Goal: Task Accomplishment & Management: Manage account settings

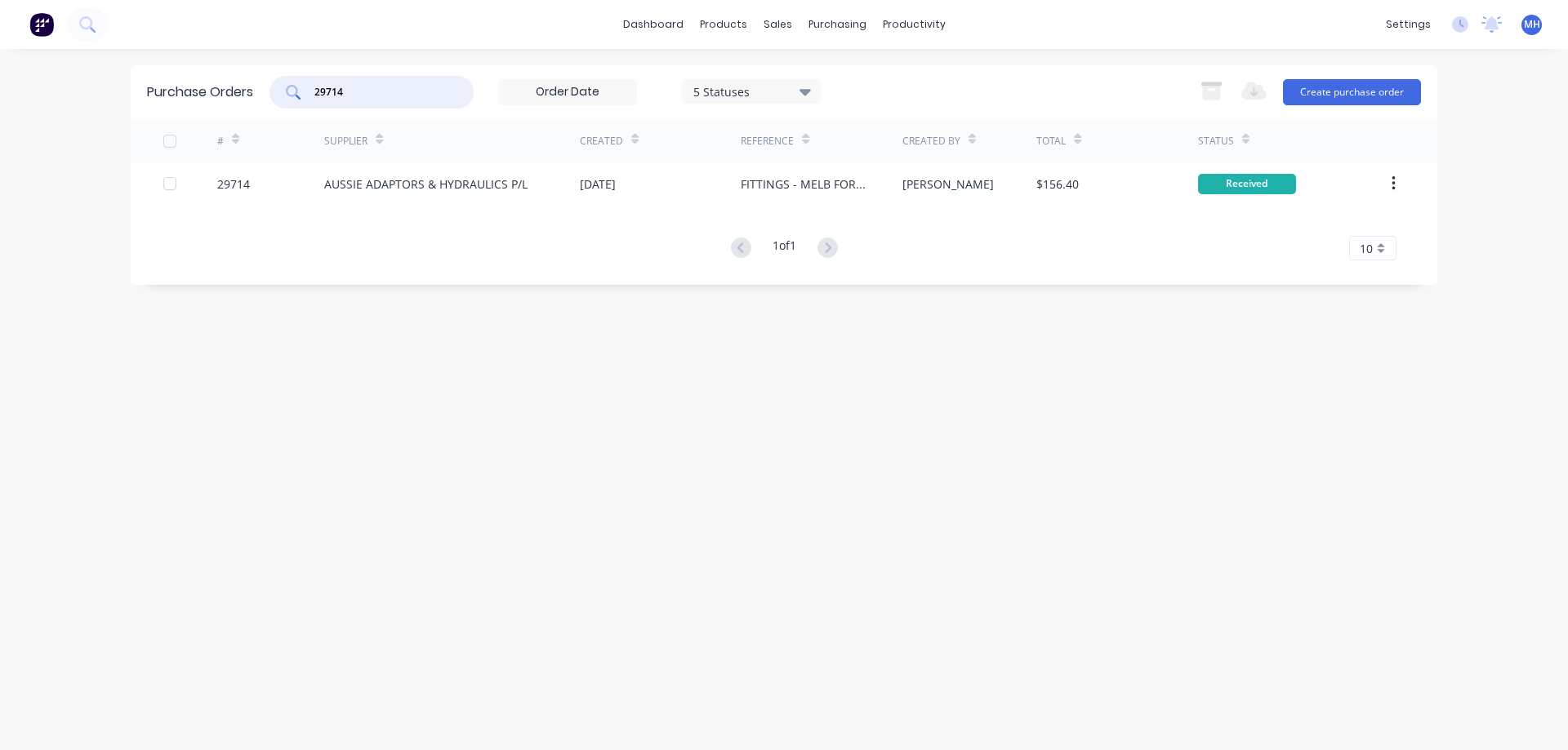
drag, startPoint x: 385, startPoint y: 87, endPoint x: 225, endPoint y: 89, distance: 160.0
click at [313, 89] on input "29714" at bounding box center [381, 92] width 136 height 17
type input "29979"
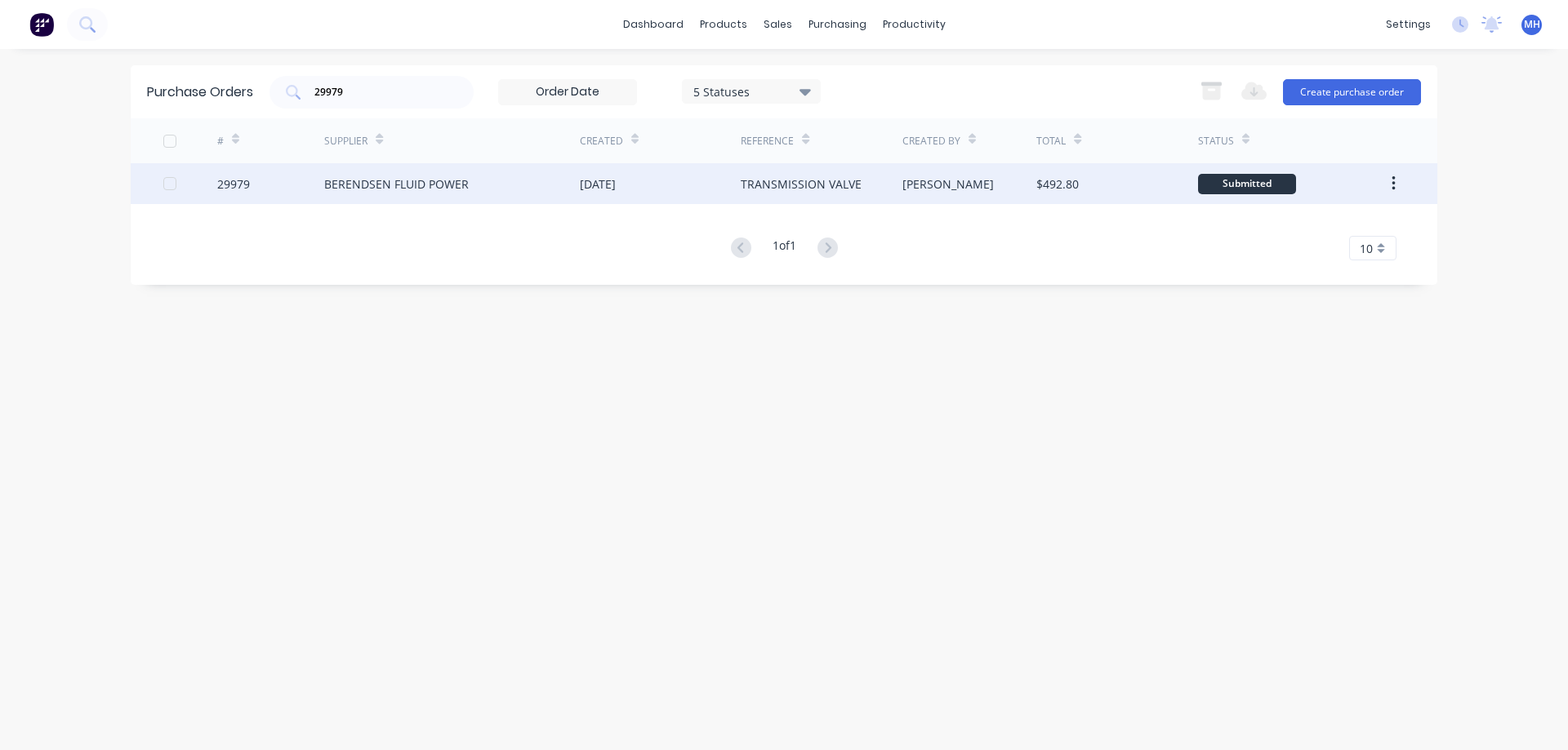
click at [404, 182] on div "BERENDSEN FLUID POWER" at bounding box center [397, 185] width 145 height 18
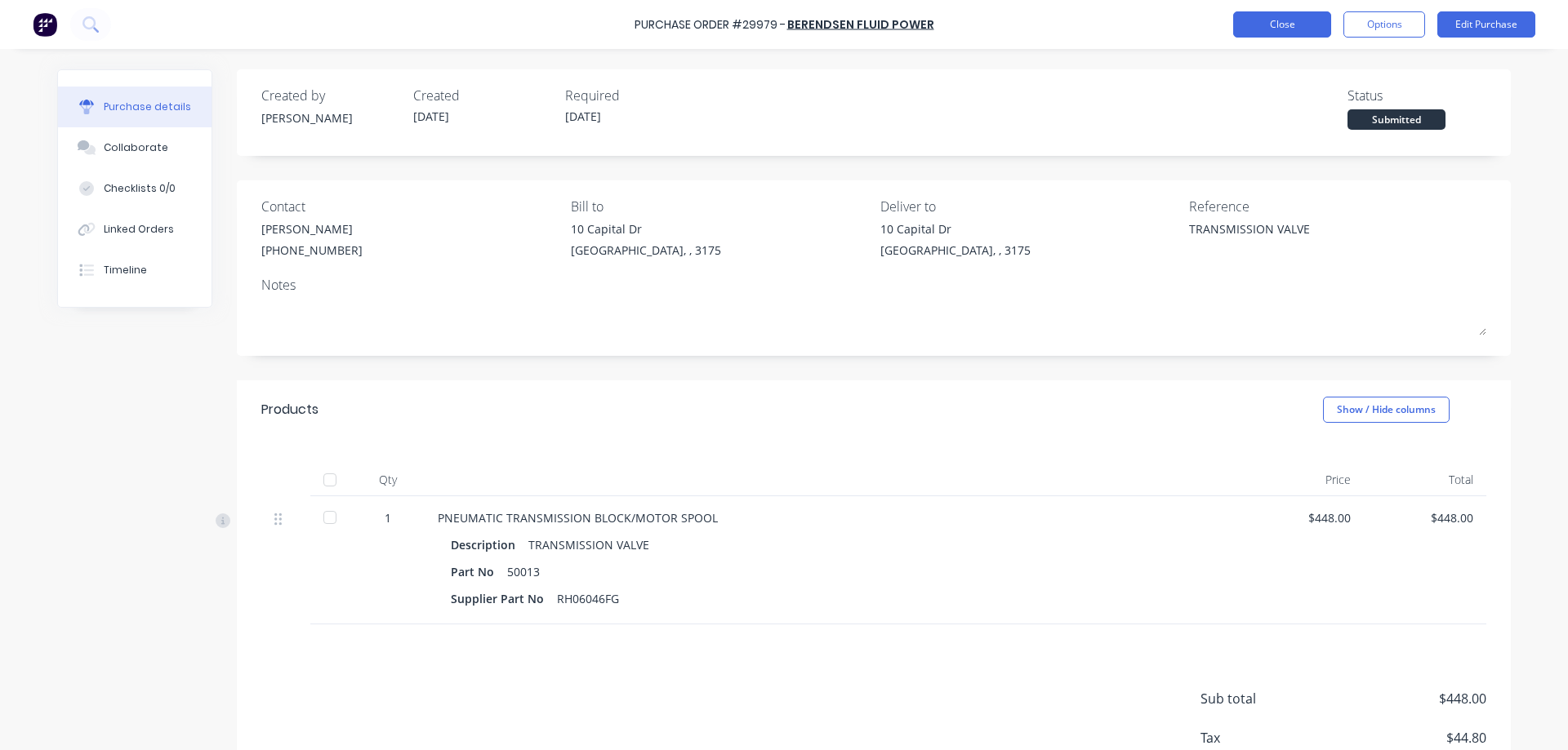
click at [1250, 28] on button "Close" at bounding box center [1282, 24] width 98 height 26
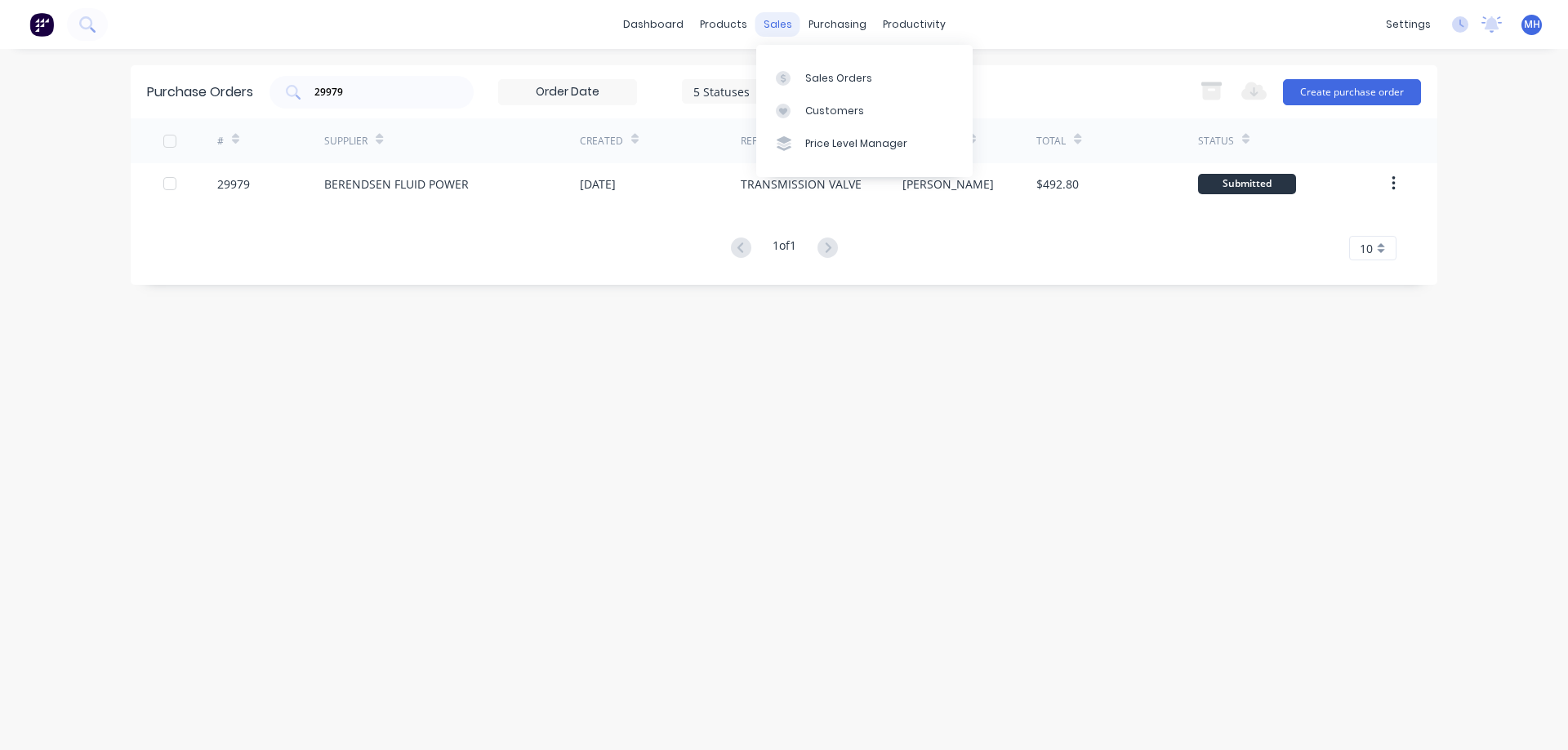
click at [775, 20] on div "sales" at bounding box center [778, 24] width 45 height 24
click at [818, 78] on div "Sales Orders" at bounding box center [838, 78] width 67 height 15
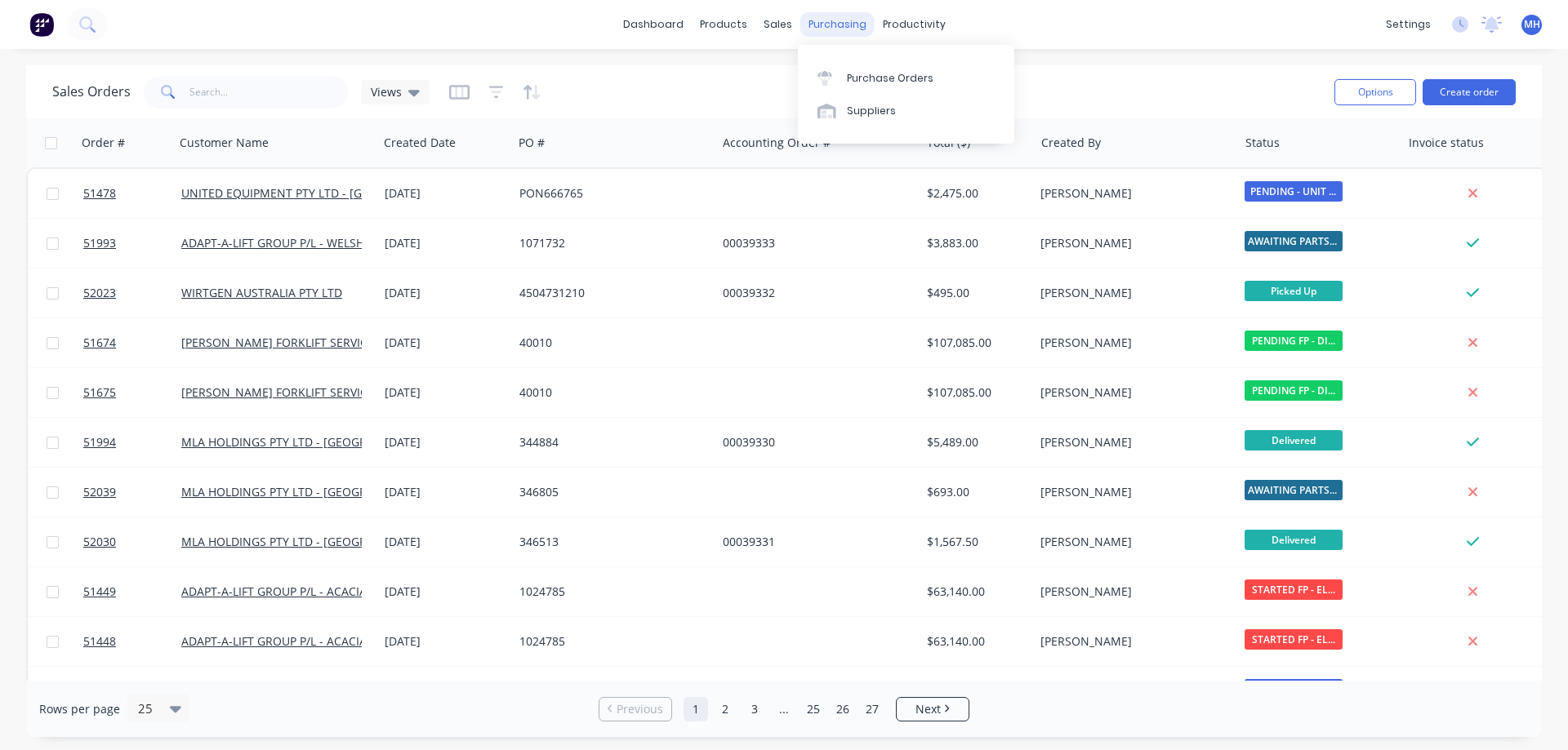
click at [819, 22] on div "purchasing" at bounding box center [837, 24] width 74 height 24
click at [863, 76] on div "Purchase Orders" at bounding box center [890, 78] width 87 height 15
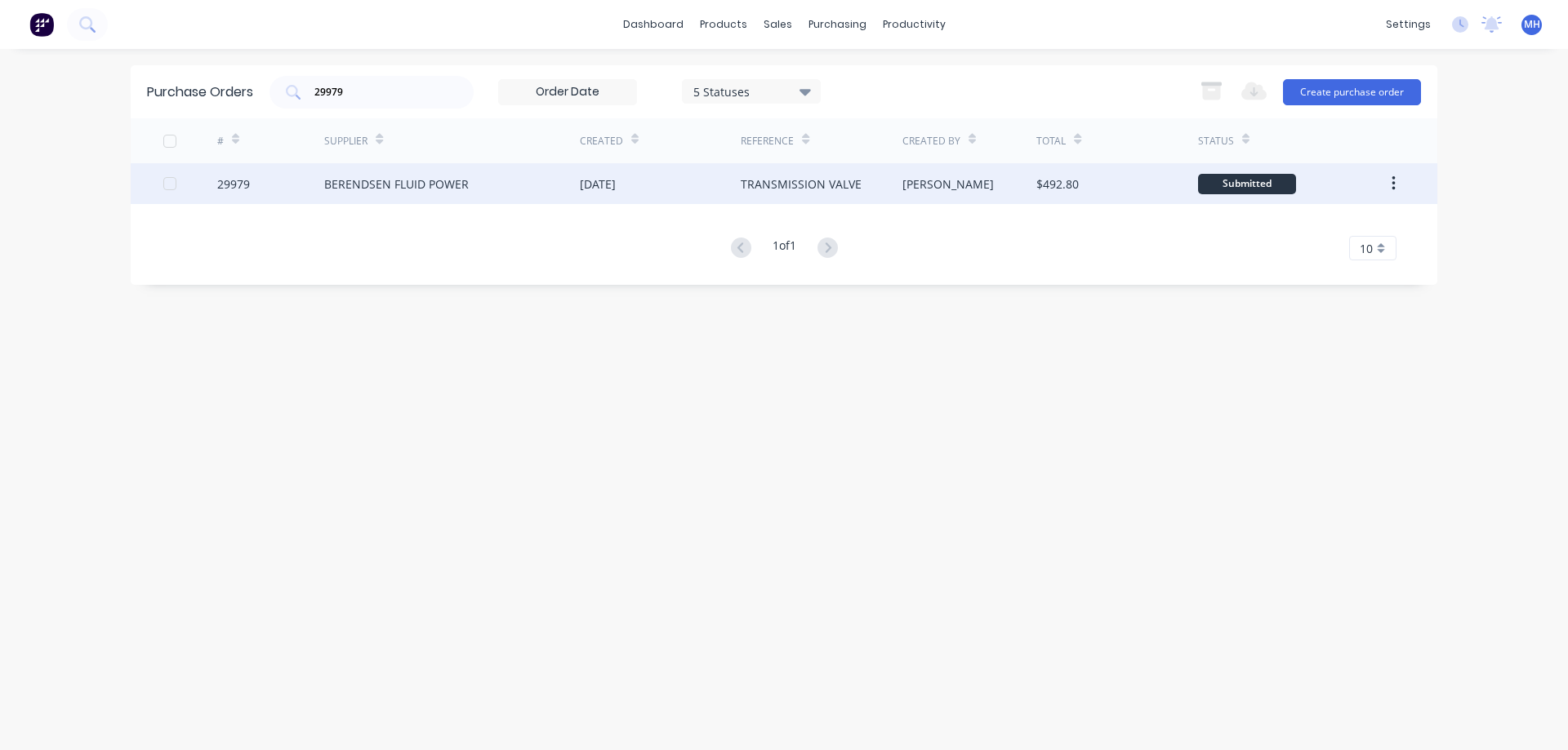
click at [337, 188] on div "BERENDSEN FLUID POWER" at bounding box center [397, 185] width 145 height 18
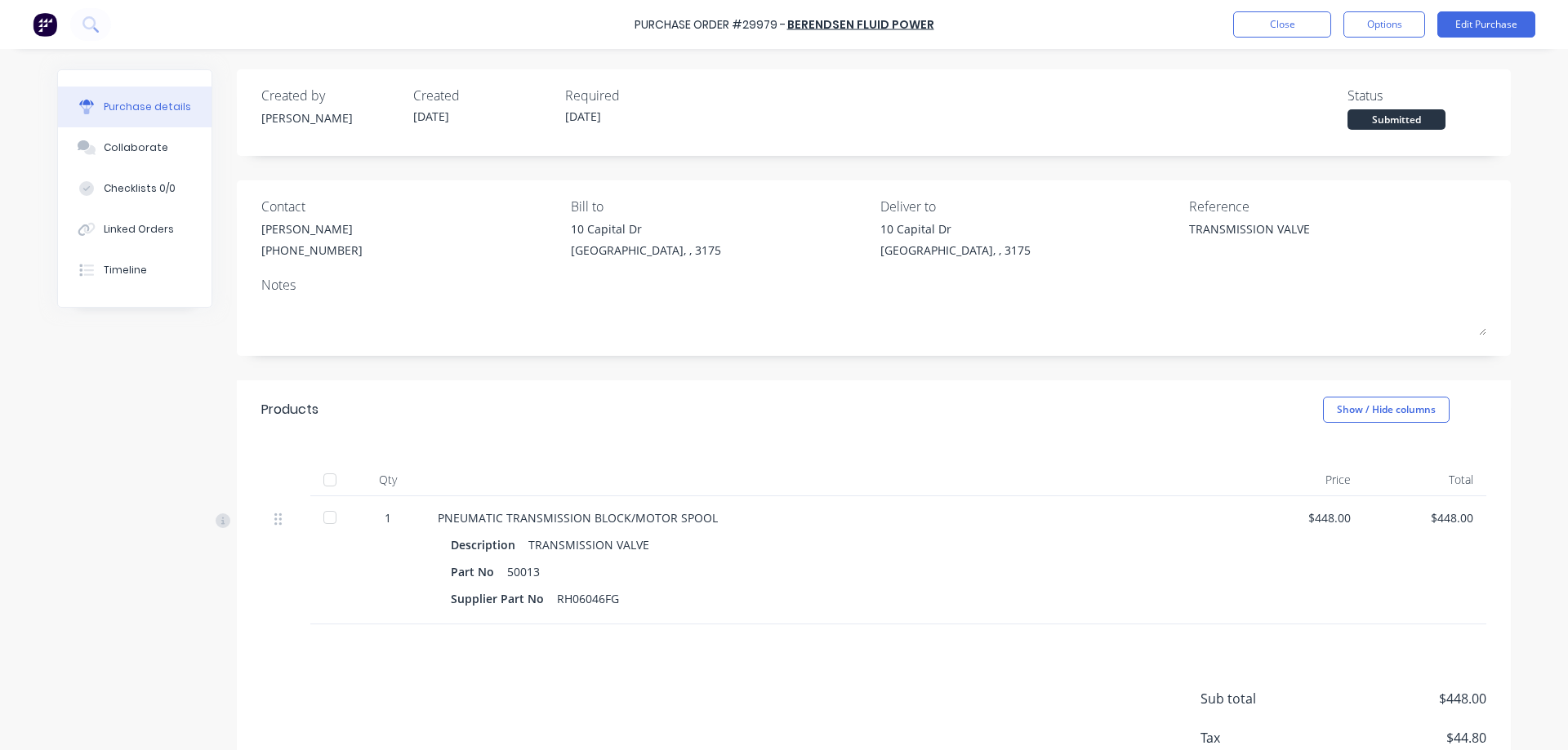
scroll to position [104, 0]
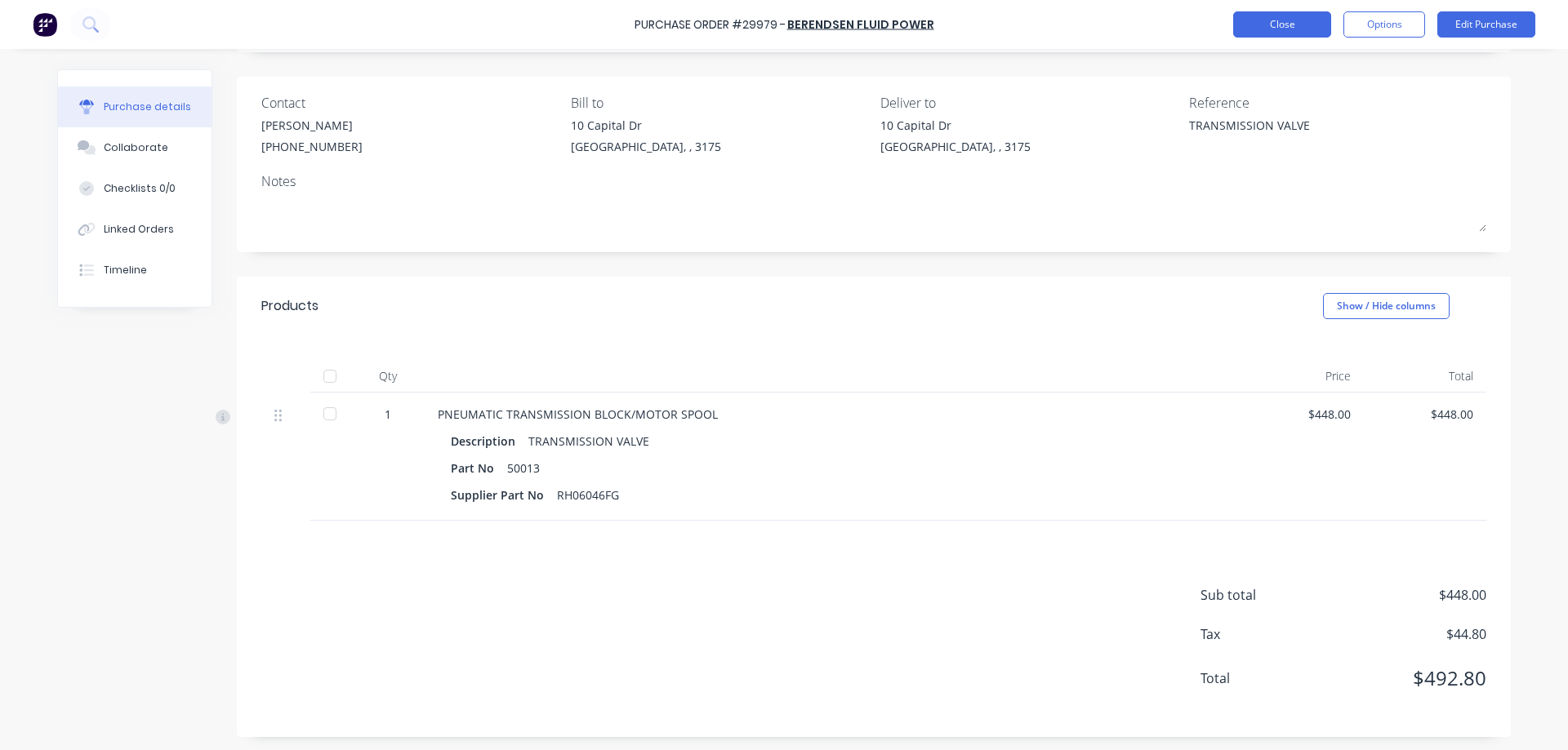
click at [1270, 25] on button "Close" at bounding box center [1282, 24] width 98 height 26
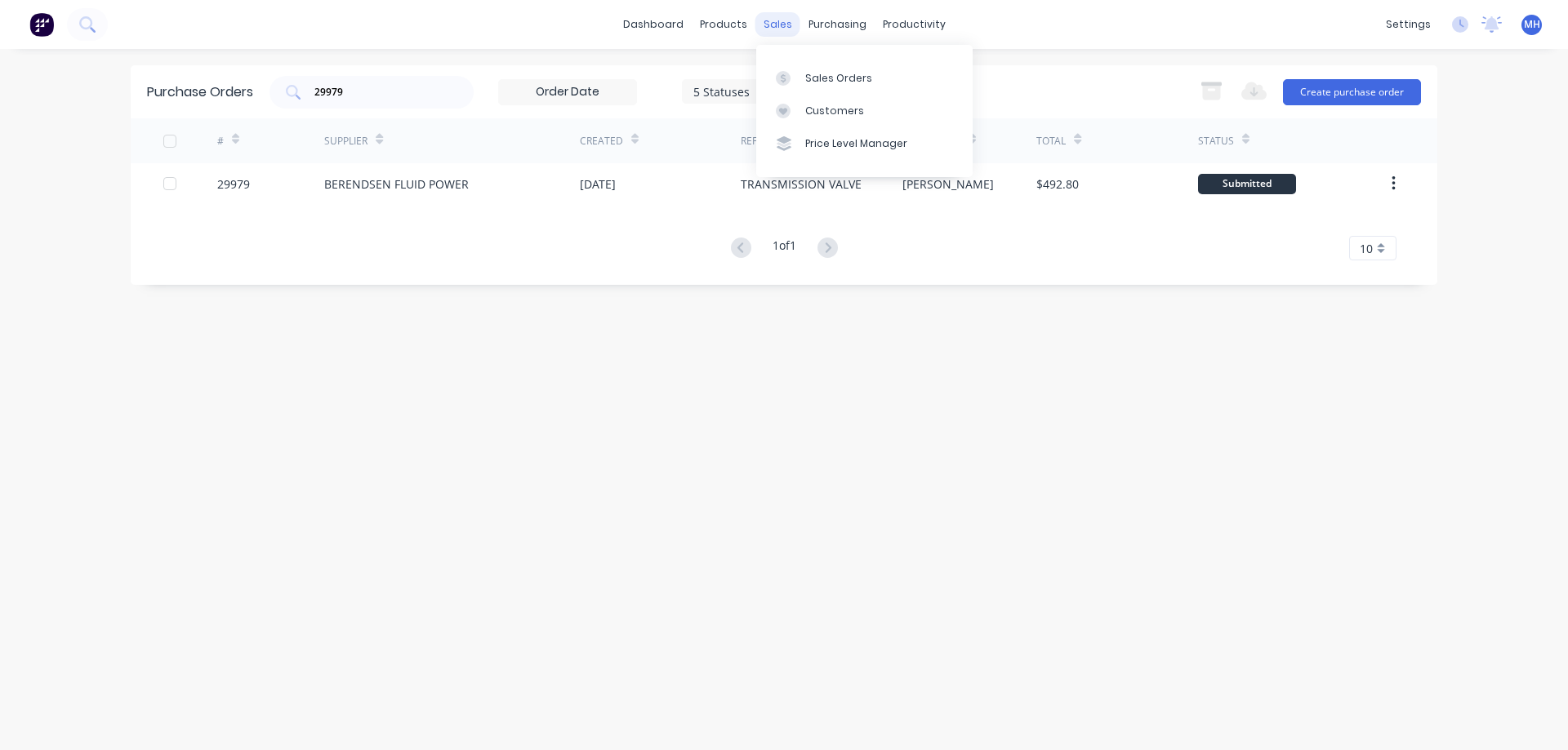
click at [775, 27] on div "sales" at bounding box center [778, 24] width 45 height 24
click at [790, 73] on div at bounding box center [787, 78] width 24 height 15
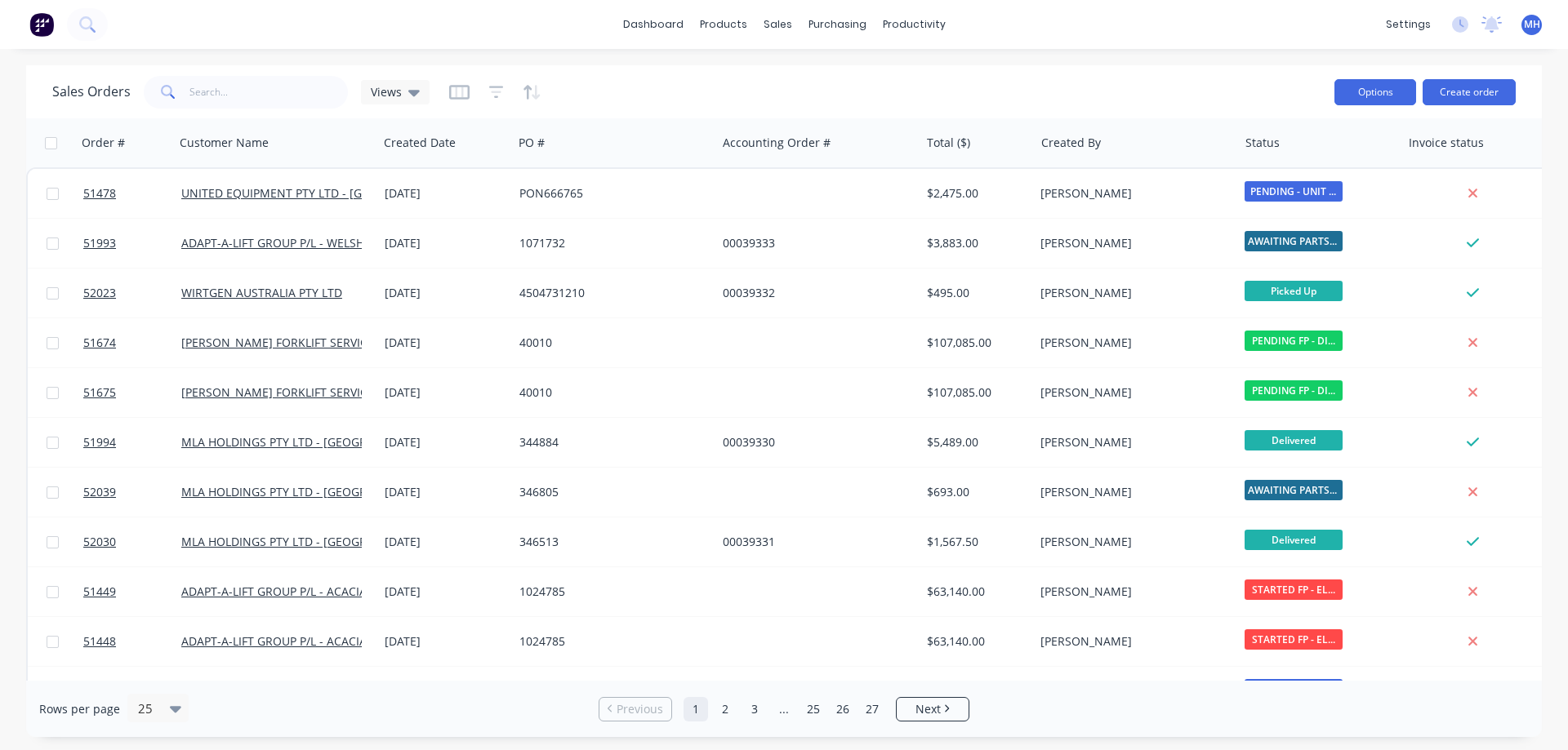
click at [1345, 94] on button "Options" at bounding box center [1376, 92] width 82 height 26
click at [1387, 82] on button "Options" at bounding box center [1376, 92] width 82 height 26
click at [826, 22] on div "purchasing" at bounding box center [837, 24] width 74 height 24
click at [878, 80] on div "Purchase Orders" at bounding box center [890, 78] width 87 height 15
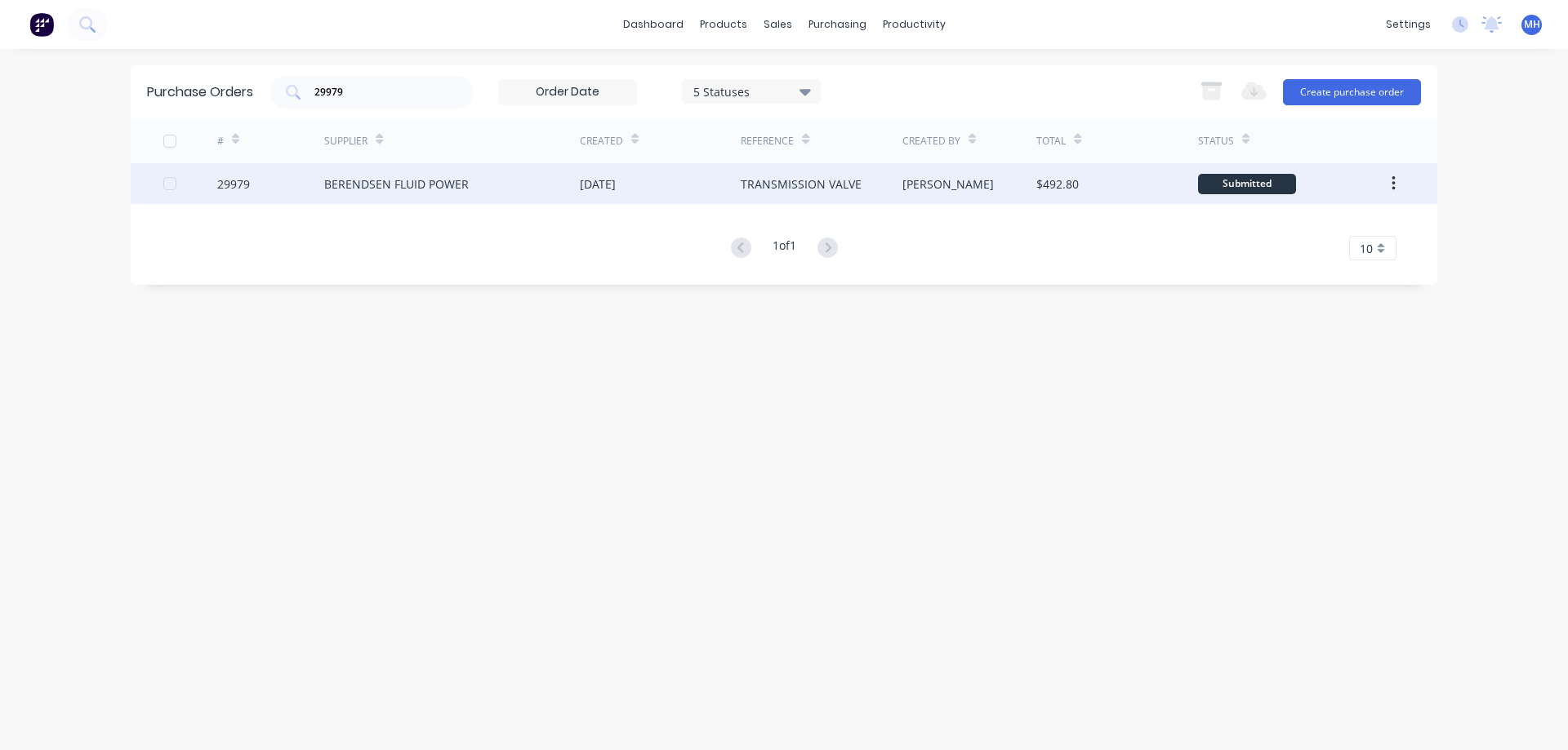
click at [350, 175] on div "BERENDSEN FLUID POWER" at bounding box center [452, 184] width 255 height 41
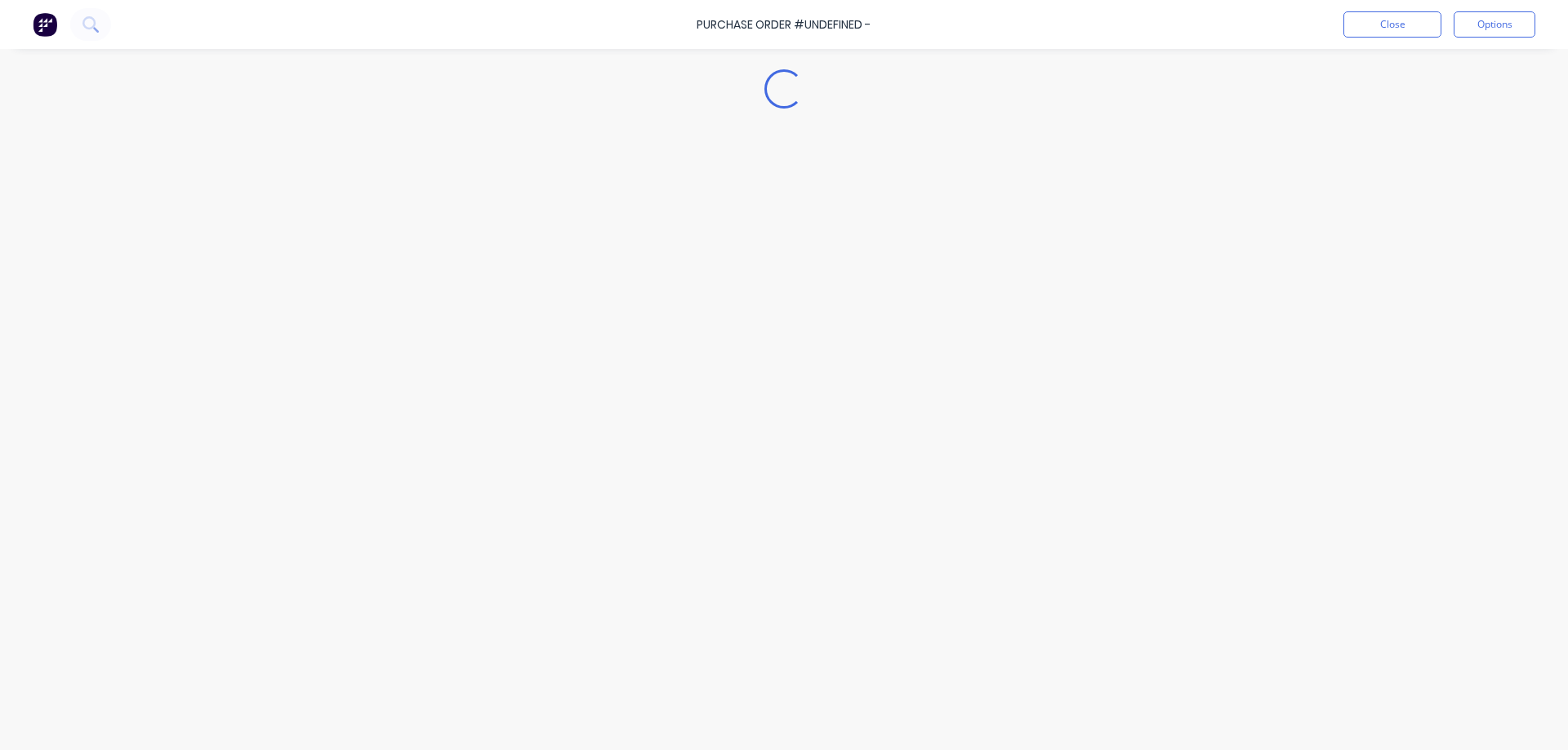
type textarea "x"
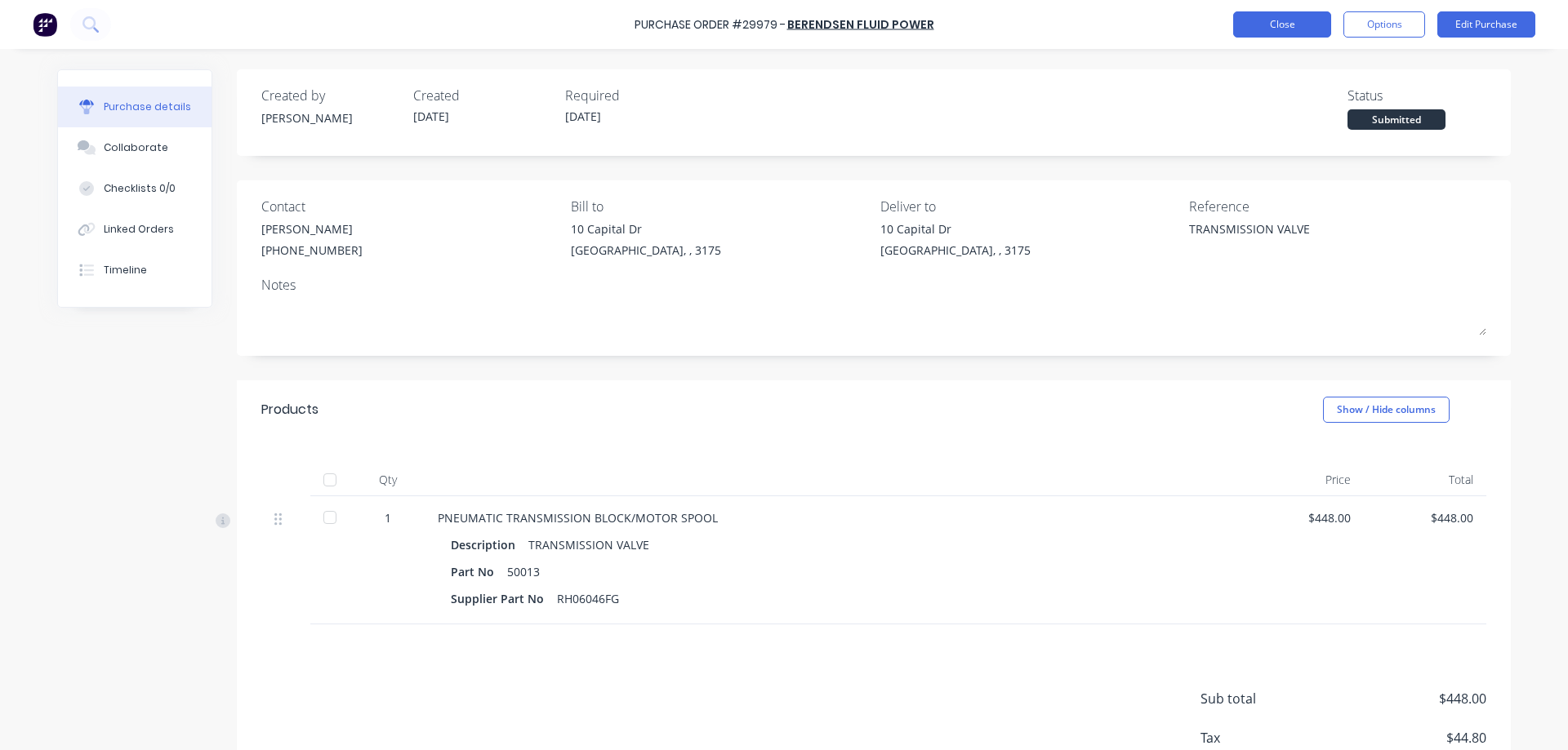
click at [1262, 21] on button "Close" at bounding box center [1282, 24] width 98 height 26
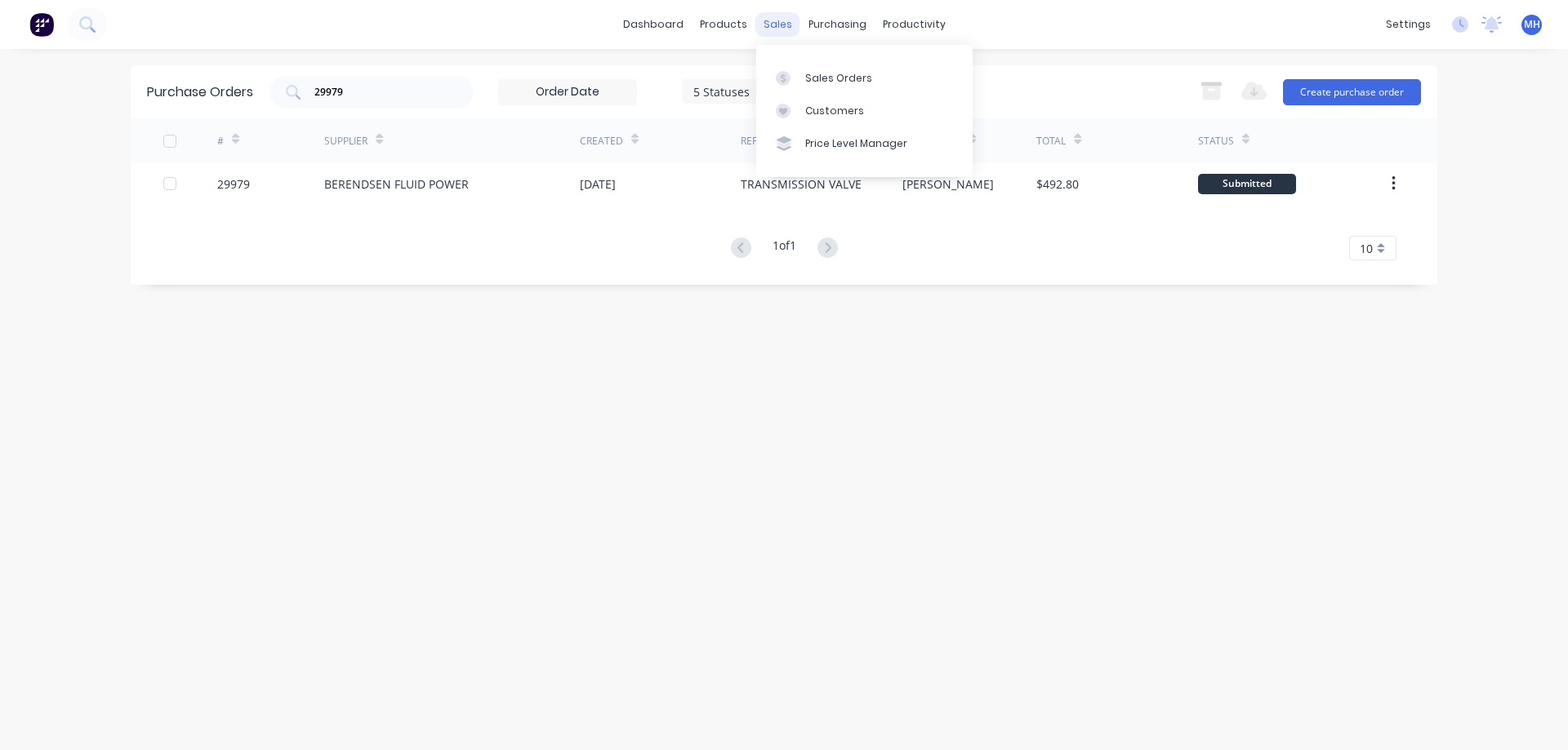
click at [782, 23] on div "sales" at bounding box center [778, 24] width 45 height 24
click at [795, 71] on div at bounding box center [787, 78] width 24 height 15
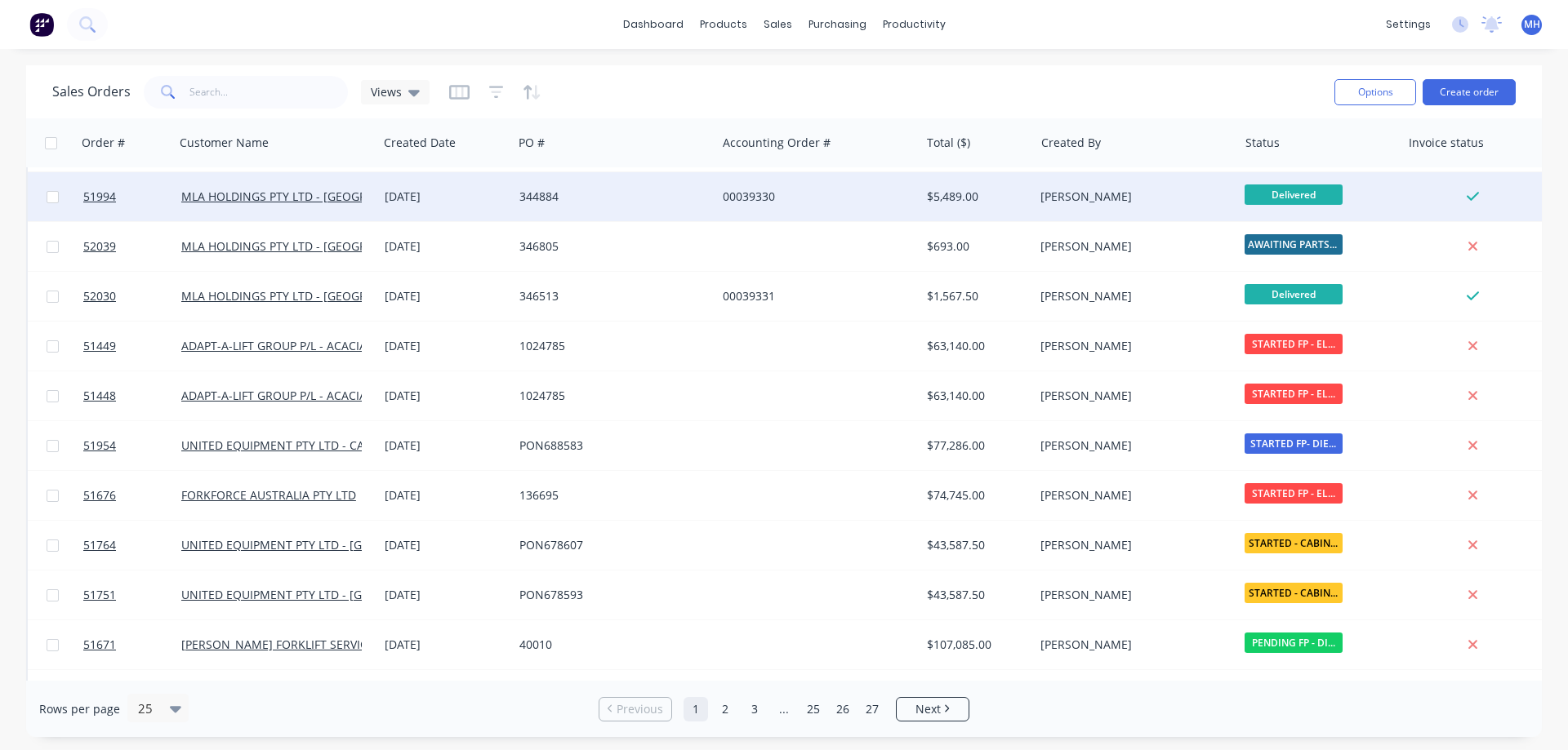
scroll to position [280, 0]
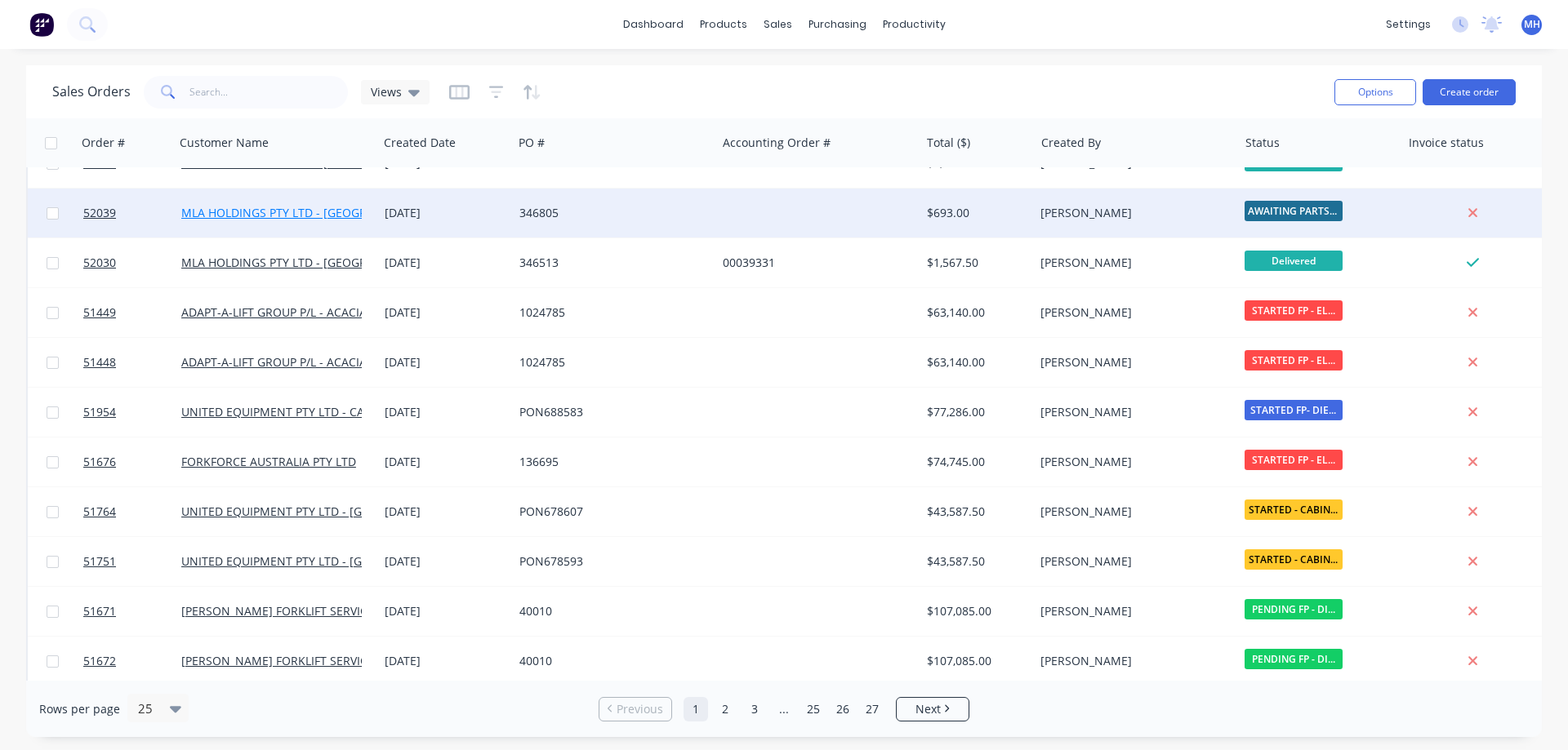
click at [246, 215] on link "MLA HOLDINGS PTY LTD - [GEOGRAPHIC_DATA]" at bounding box center [308, 213] width 255 height 16
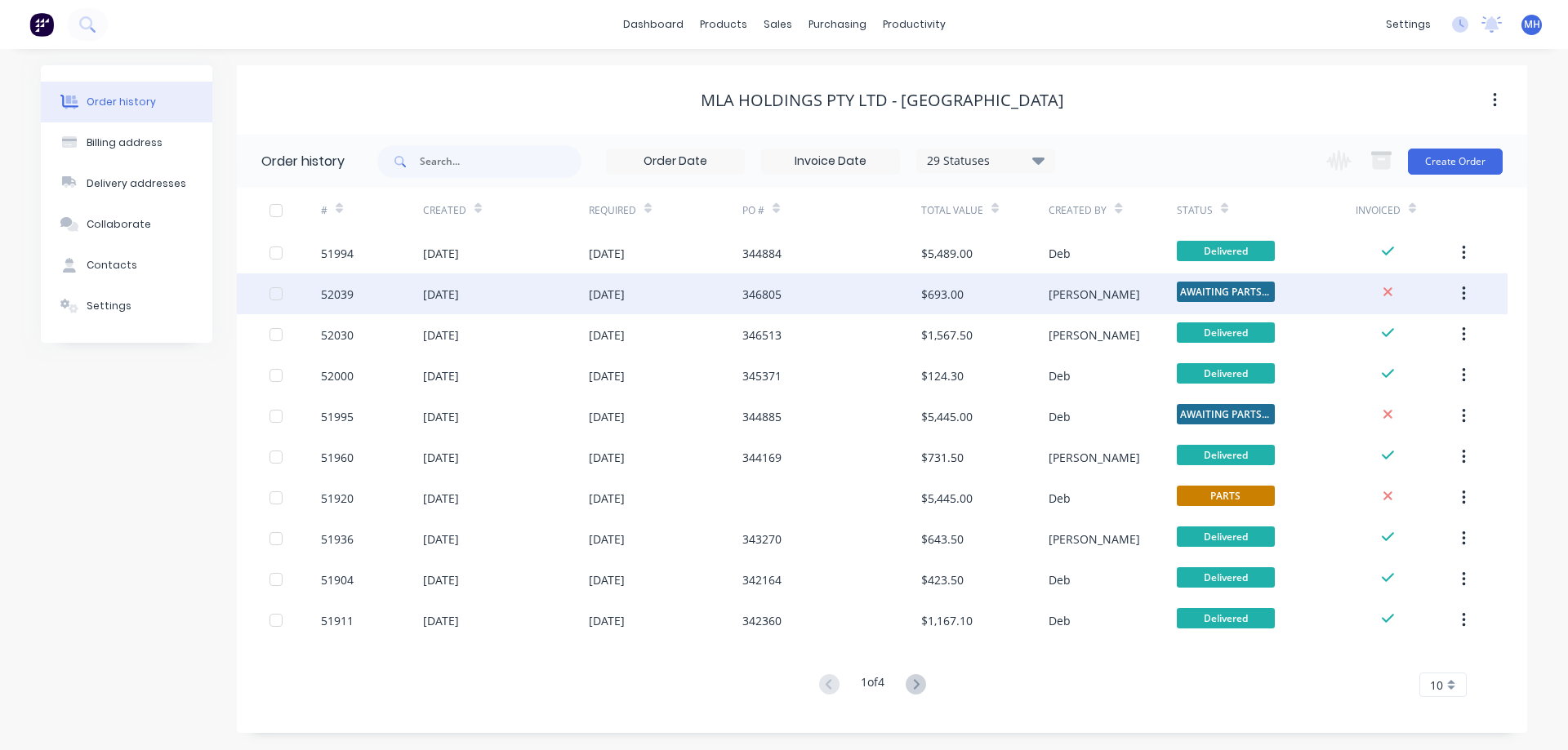
click at [459, 299] on div "[DATE]" at bounding box center [441, 294] width 36 height 18
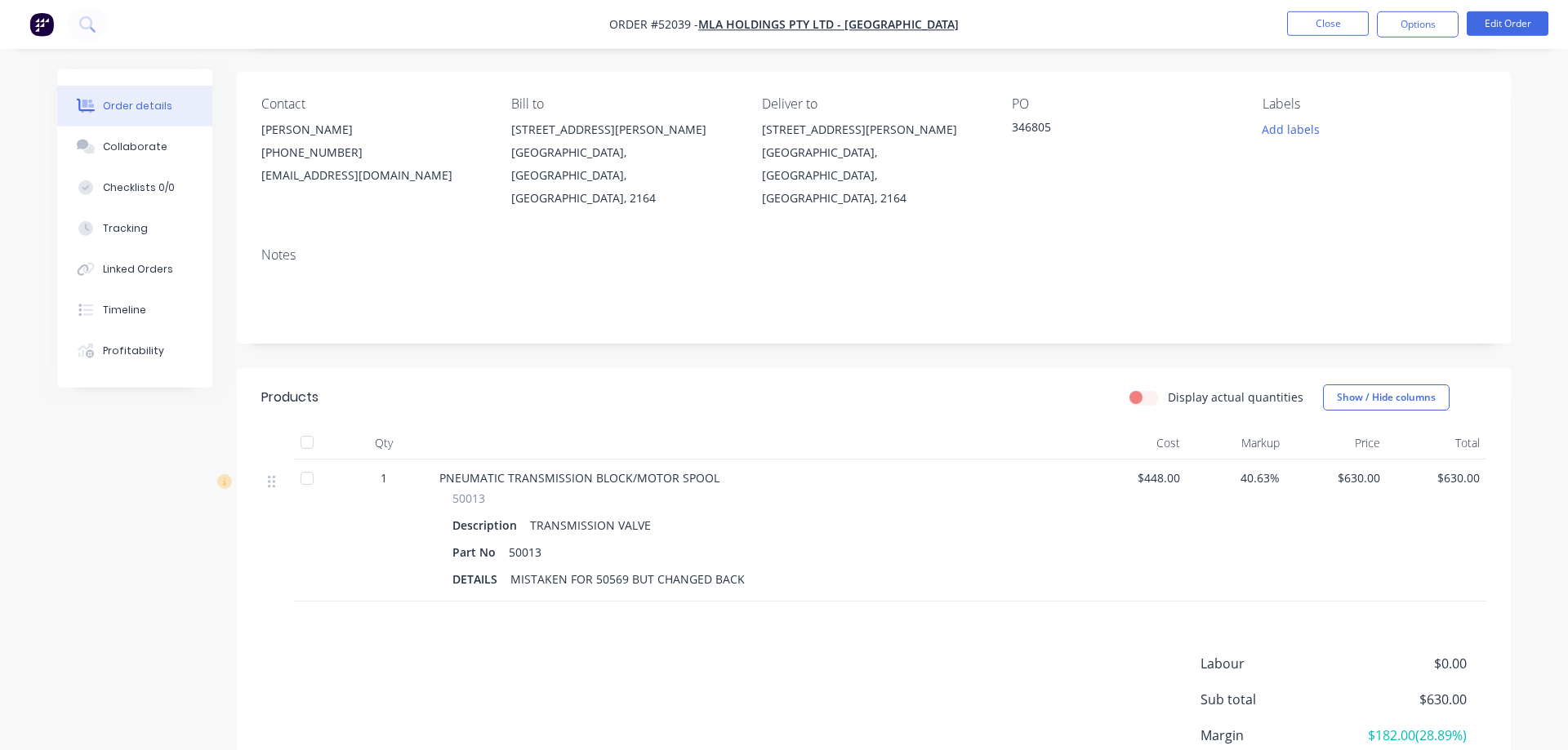
scroll to position [228, 0]
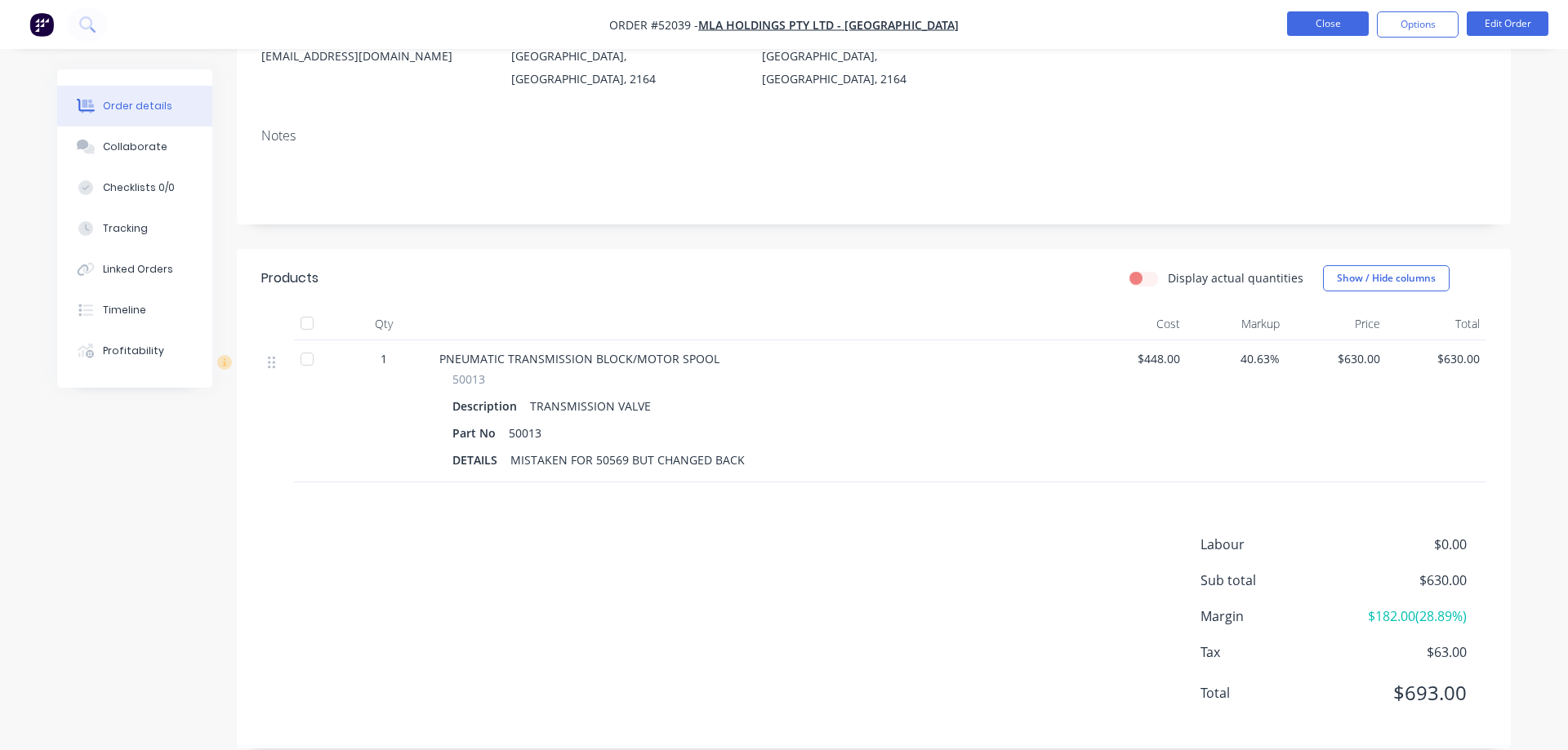
click at [1322, 24] on button "Close" at bounding box center [1328, 23] width 82 height 24
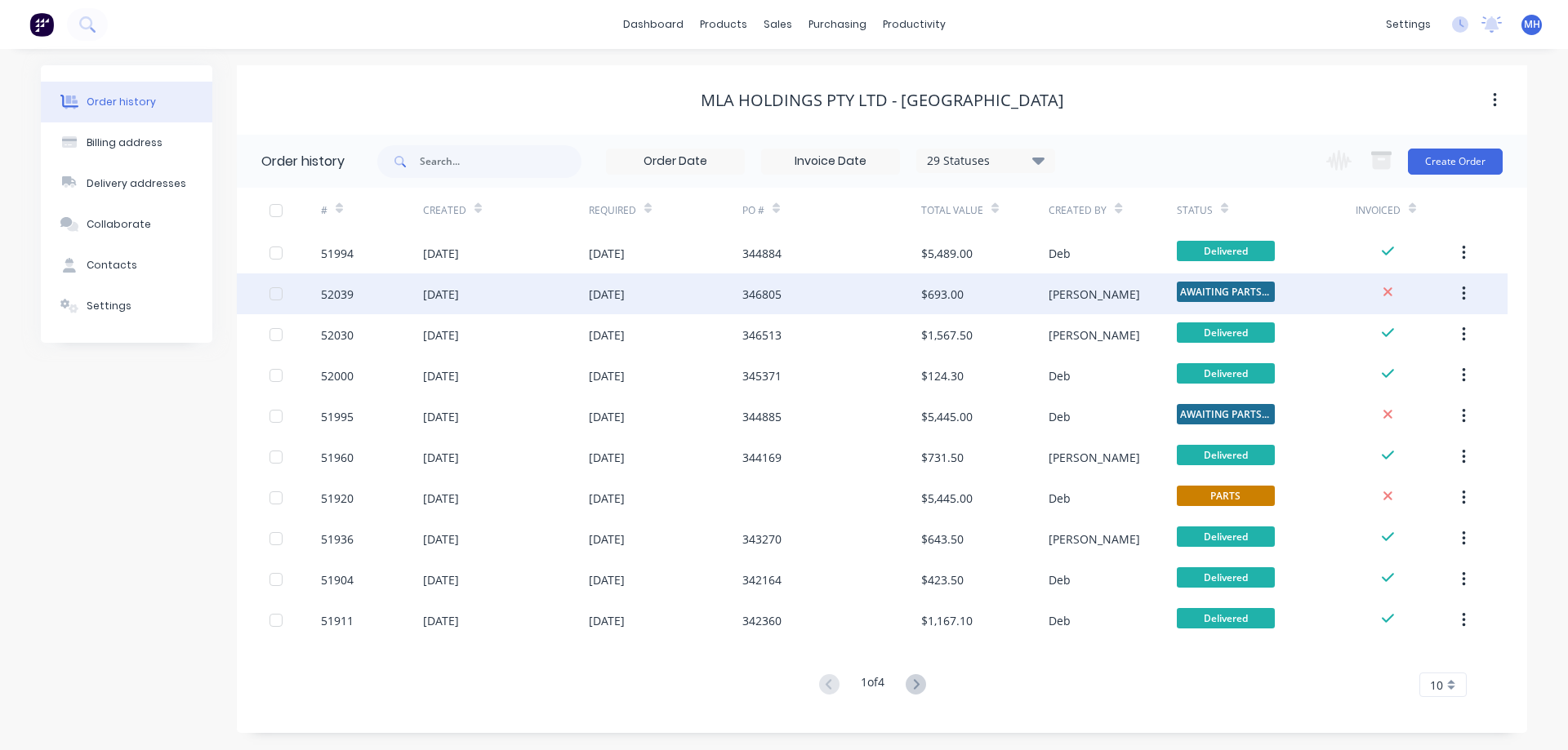
click at [539, 300] on div "[DATE]" at bounding box center [507, 294] width 166 height 41
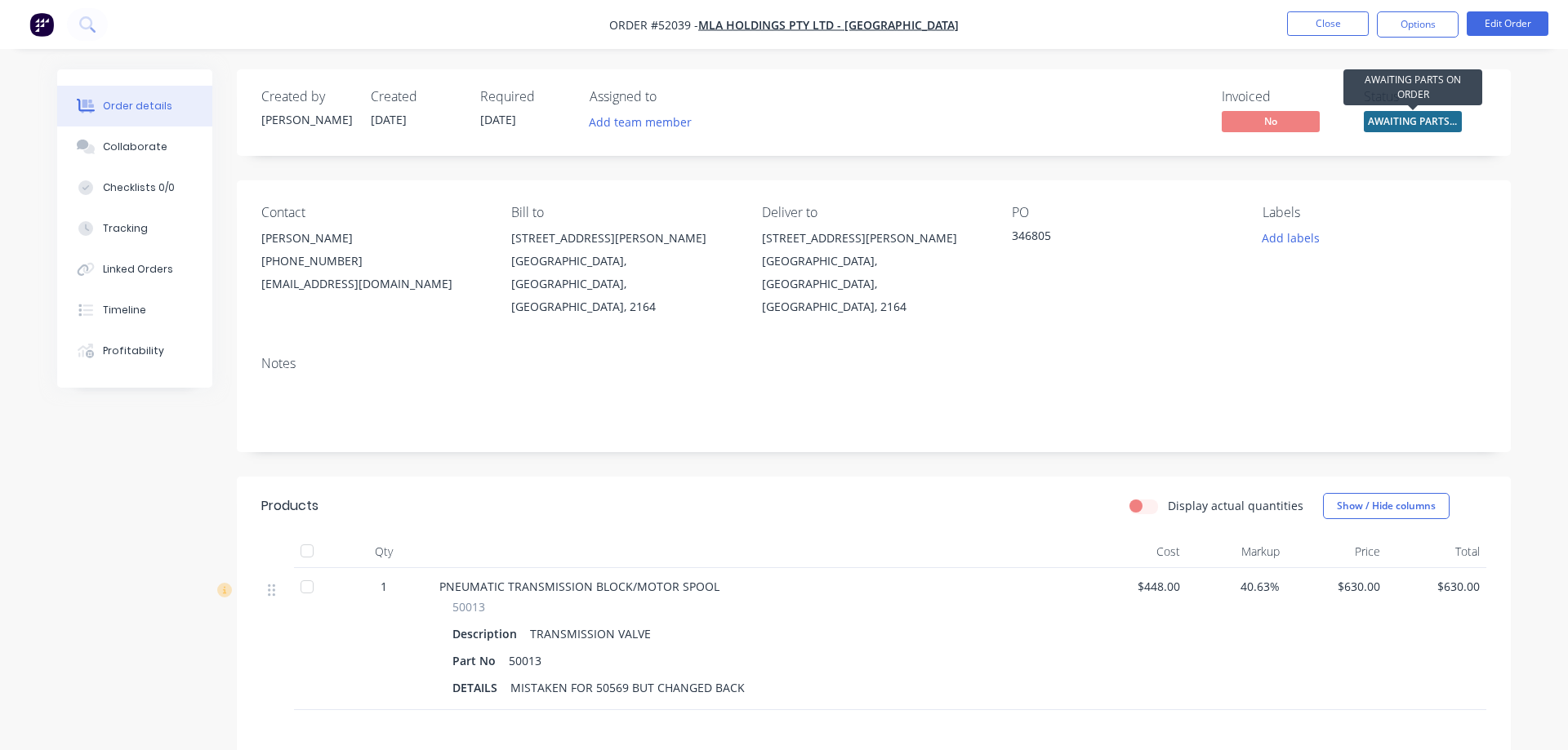
click at [1414, 120] on span "AWAITING PARTS ..." at bounding box center [1413, 121] width 98 height 21
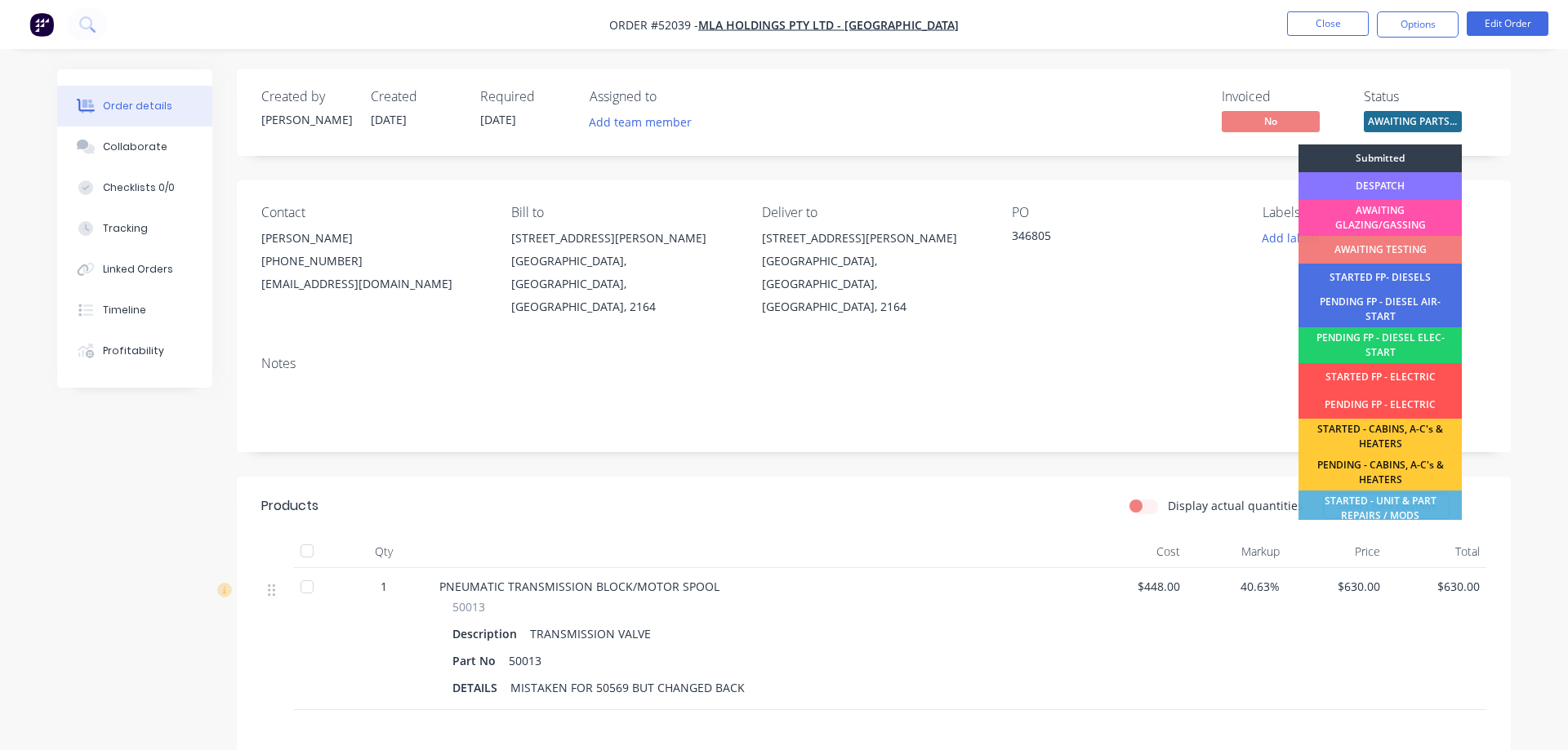
click at [1150, 286] on div "PO 346805" at bounding box center [1124, 262] width 224 height 113
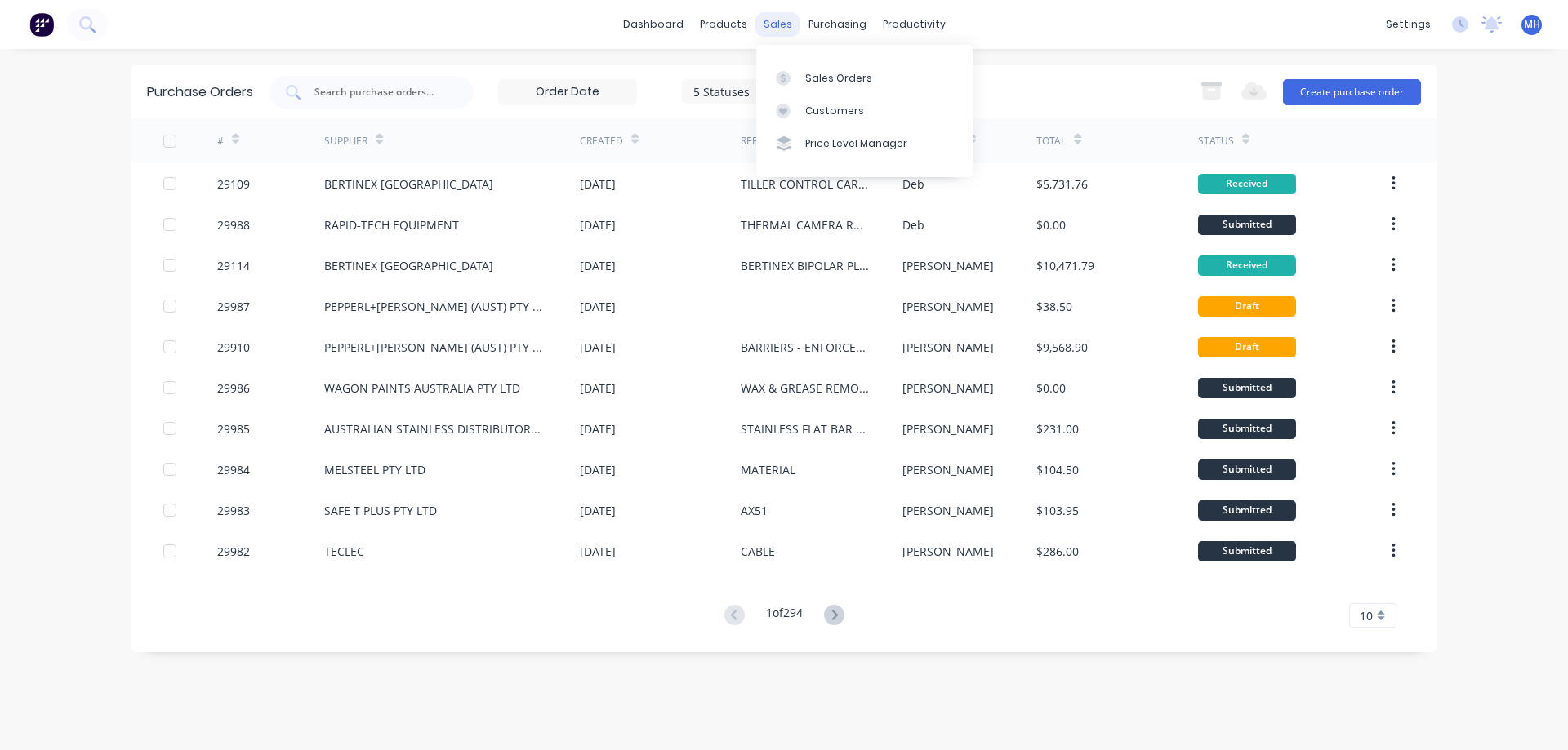
click at [763, 22] on div "sales" at bounding box center [778, 24] width 45 height 24
click at [812, 78] on div "Sales Orders" at bounding box center [838, 78] width 67 height 15
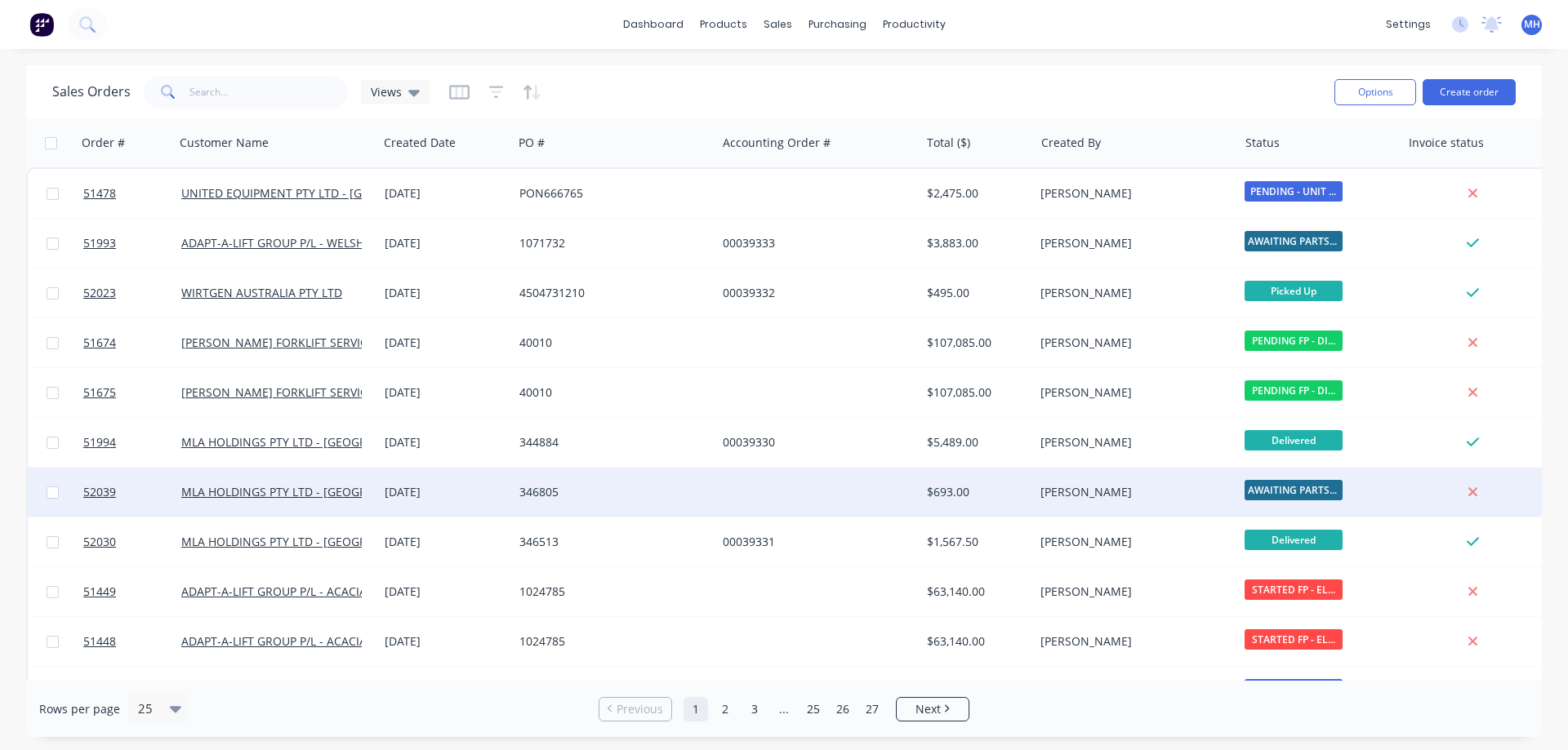
click at [407, 499] on div "[DATE]" at bounding box center [445, 492] width 121 height 17
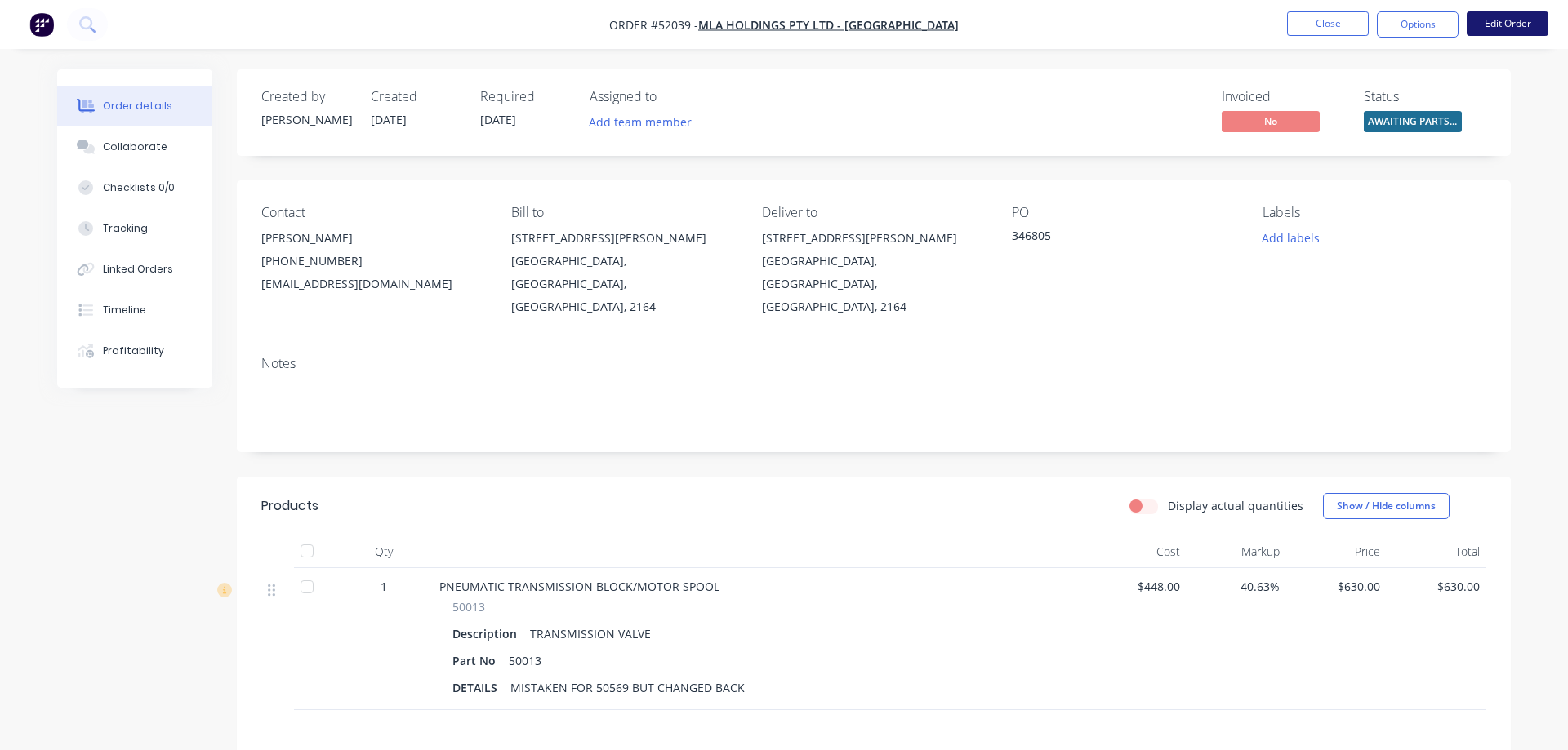
click at [1502, 22] on button "Edit Order" at bounding box center [1508, 23] width 82 height 24
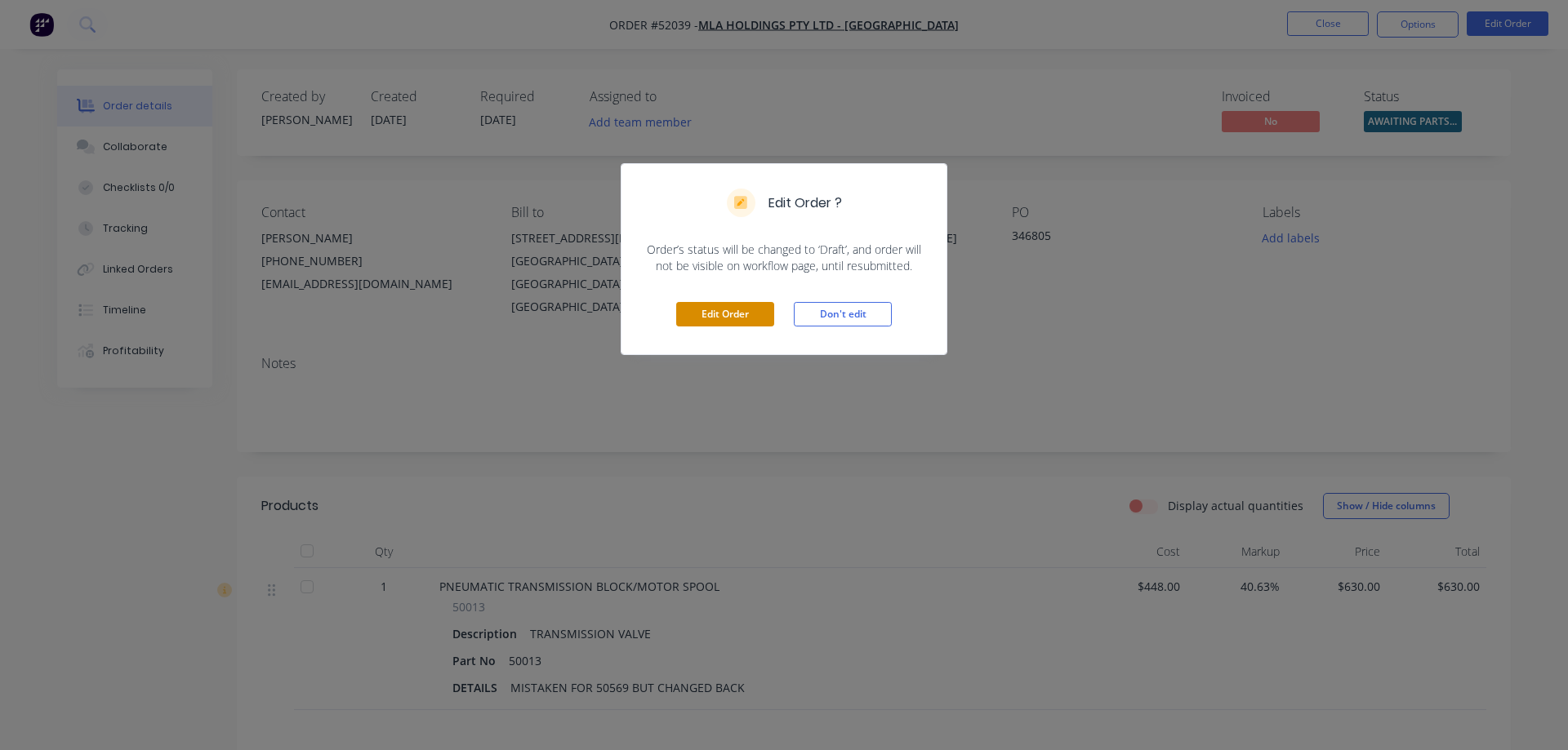
click at [758, 321] on button "Edit Order" at bounding box center [725, 314] width 98 height 24
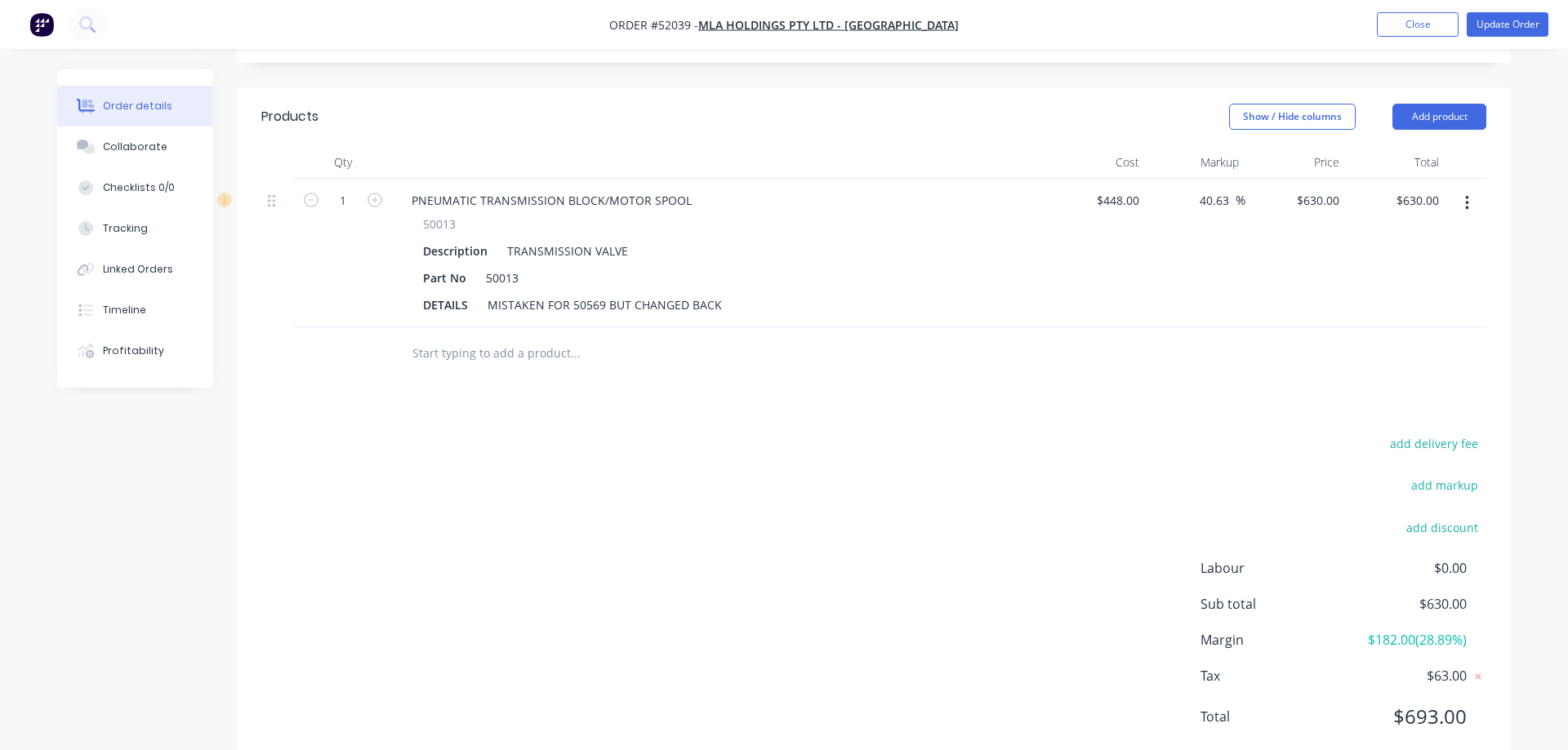
scroll to position [439, 0]
click at [1430, 473] on button "add markup" at bounding box center [1445, 484] width 84 height 22
click at [1431, 478] on input at bounding box center [1422, 490] width 73 height 24
click at [1449, 437] on button "add delivery fee" at bounding box center [1434, 448] width 106 height 22
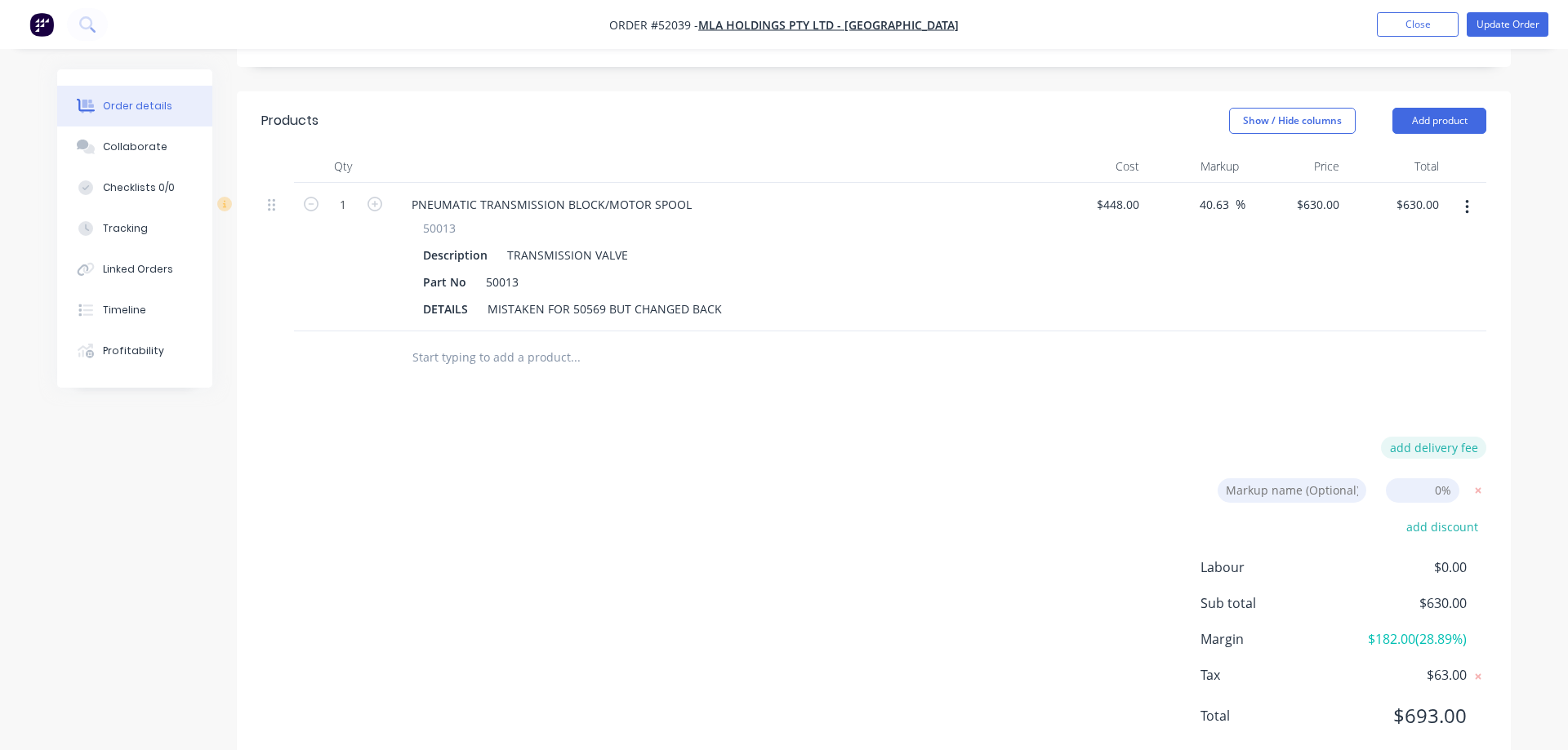
scroll to position [430, 0]
click at [1399, 441] on input at bounding box center [1422, 453] width 73 height 24
click at [1420, 441] on input at bounding box center [1422, 453] width 73 height 24
type input "40"
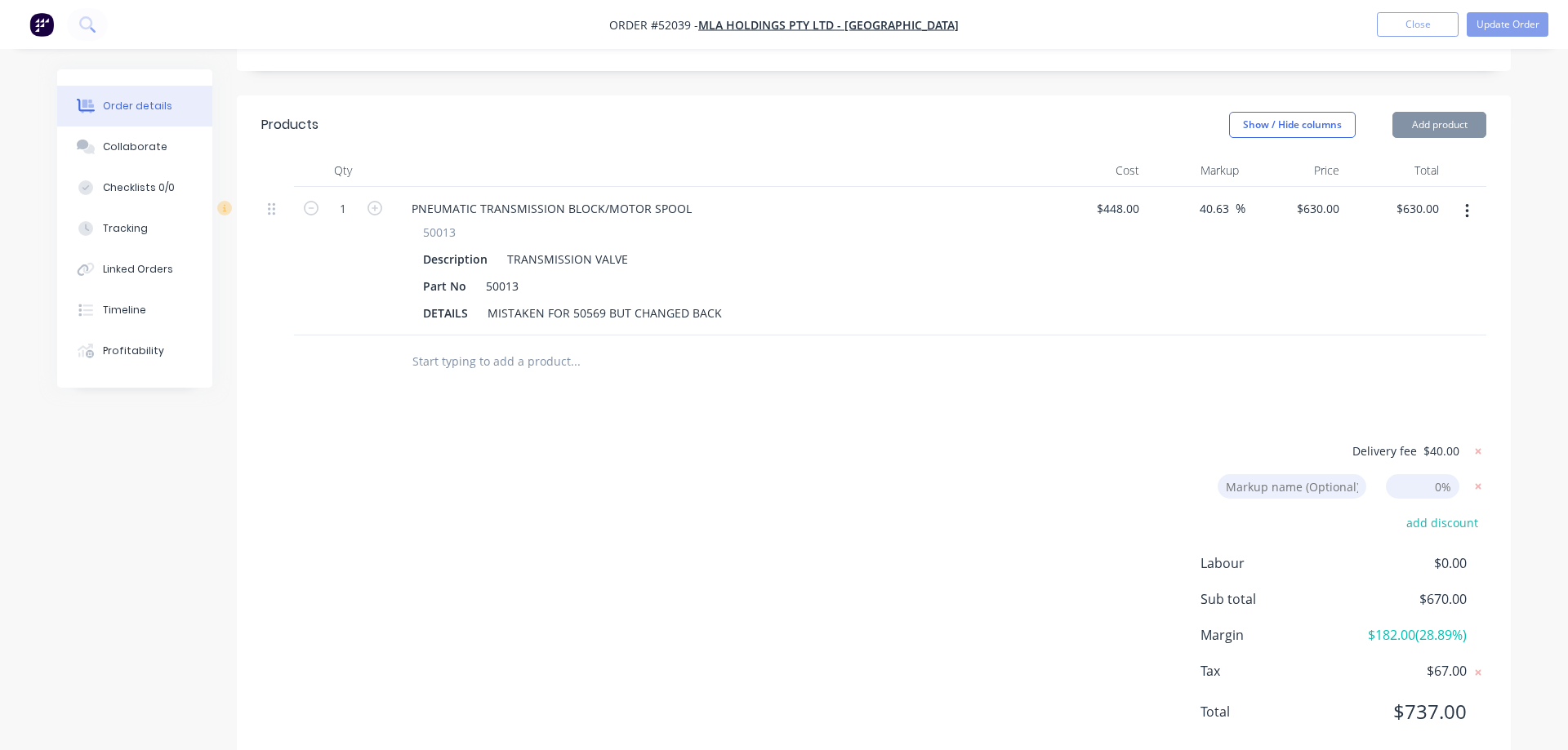
scroll to position [427, 0]
drag, startPoint x: 1357, startPoint y: 173, endPoint x: 1340, endPoint y: 172, distance: 17.0
click at [1340, 191] on div "1 PNEUMATIC TRANSMISSION BLOCK/MOTOR SPOOL 50013 Description TRANSMISSION VALVE…" at bounding box center [874, 265] width 1226 height 149
click at [1481, 488] on icon at bounding box center [1479, 491] width 6 height 6
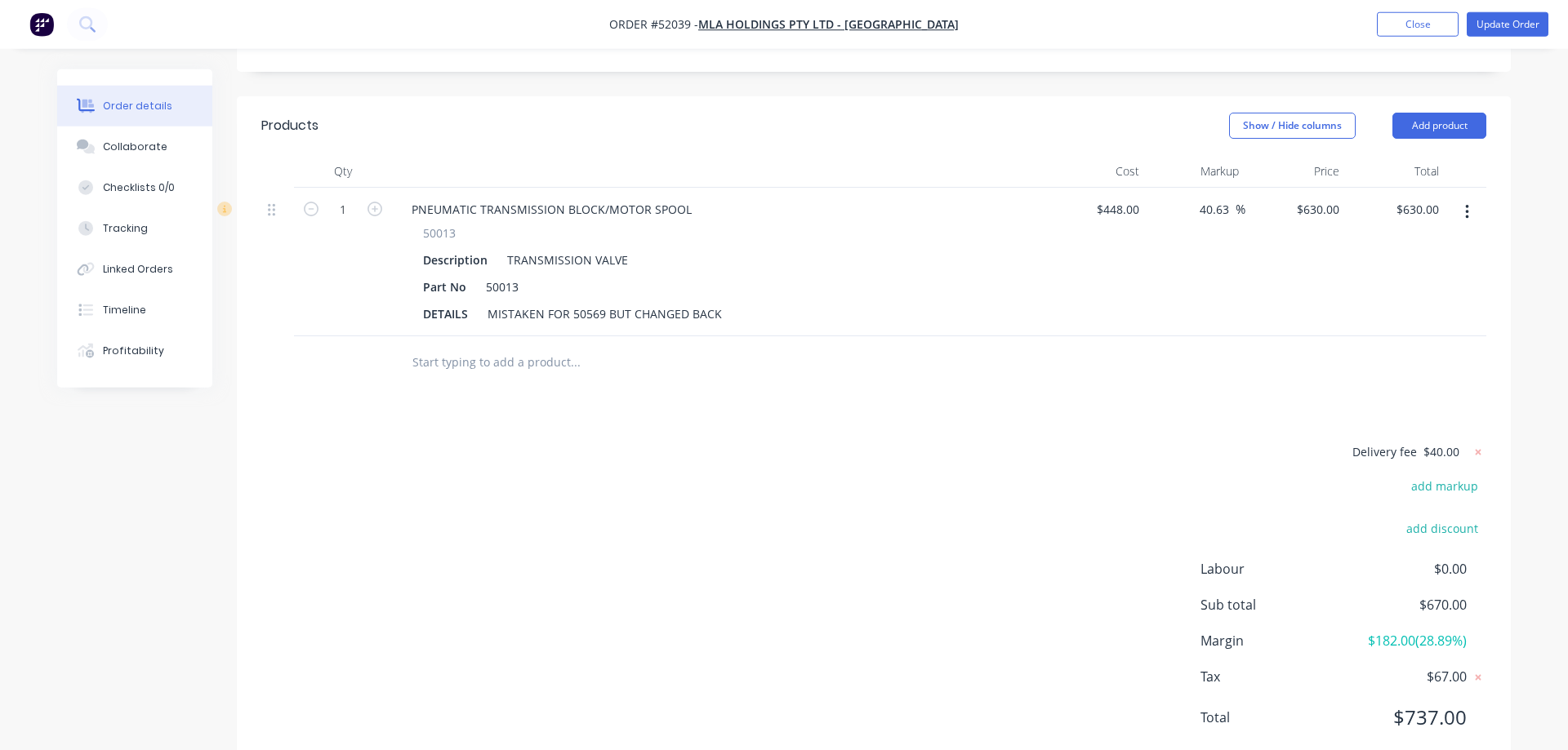
scroll to position [431, 0]
click at [1501, 25] on button "Update Order" at bounding box center [1508, 24] width 82 height 24
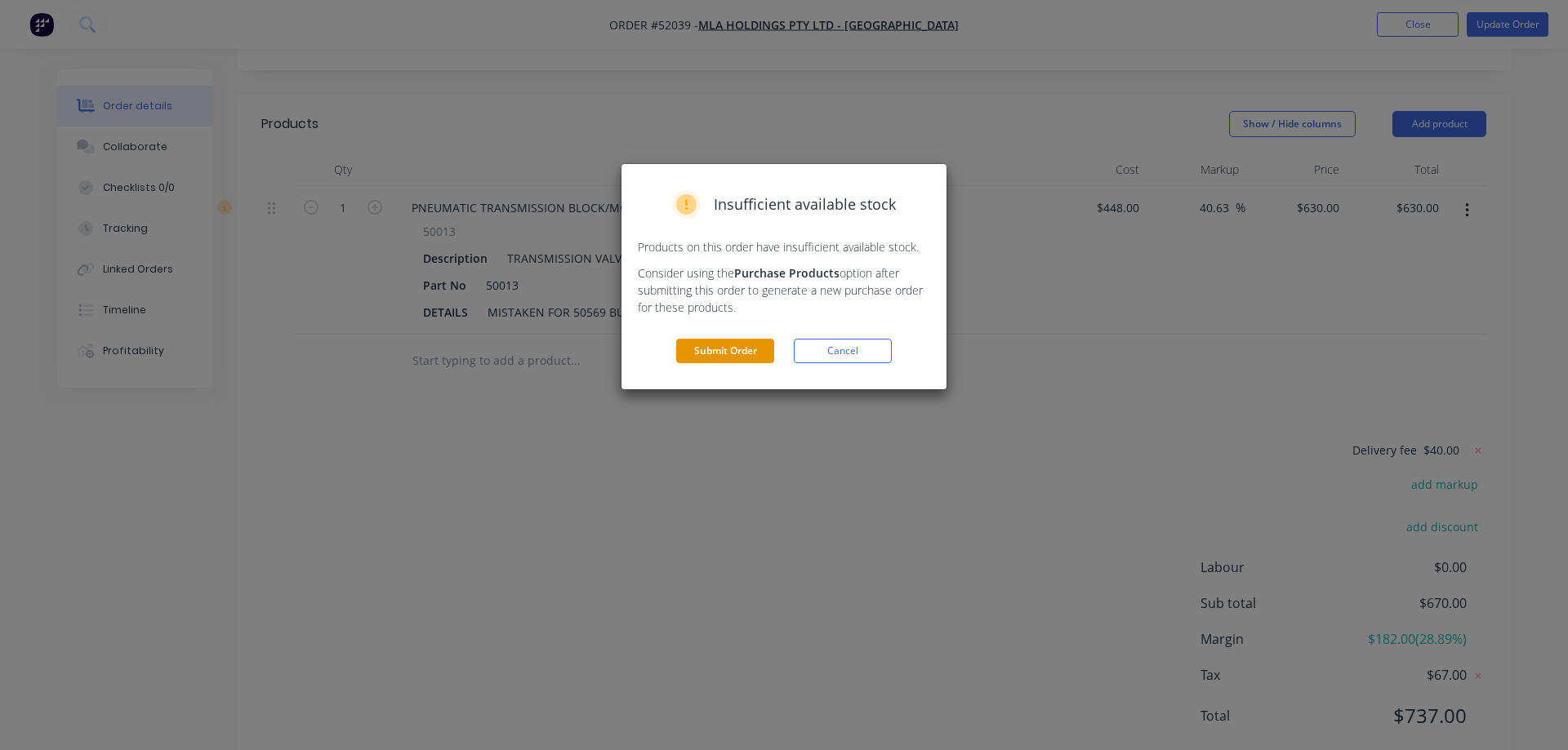
click at [745, 344] on button "Submit Order" at bounding box center [725, 351] width 98 height 24
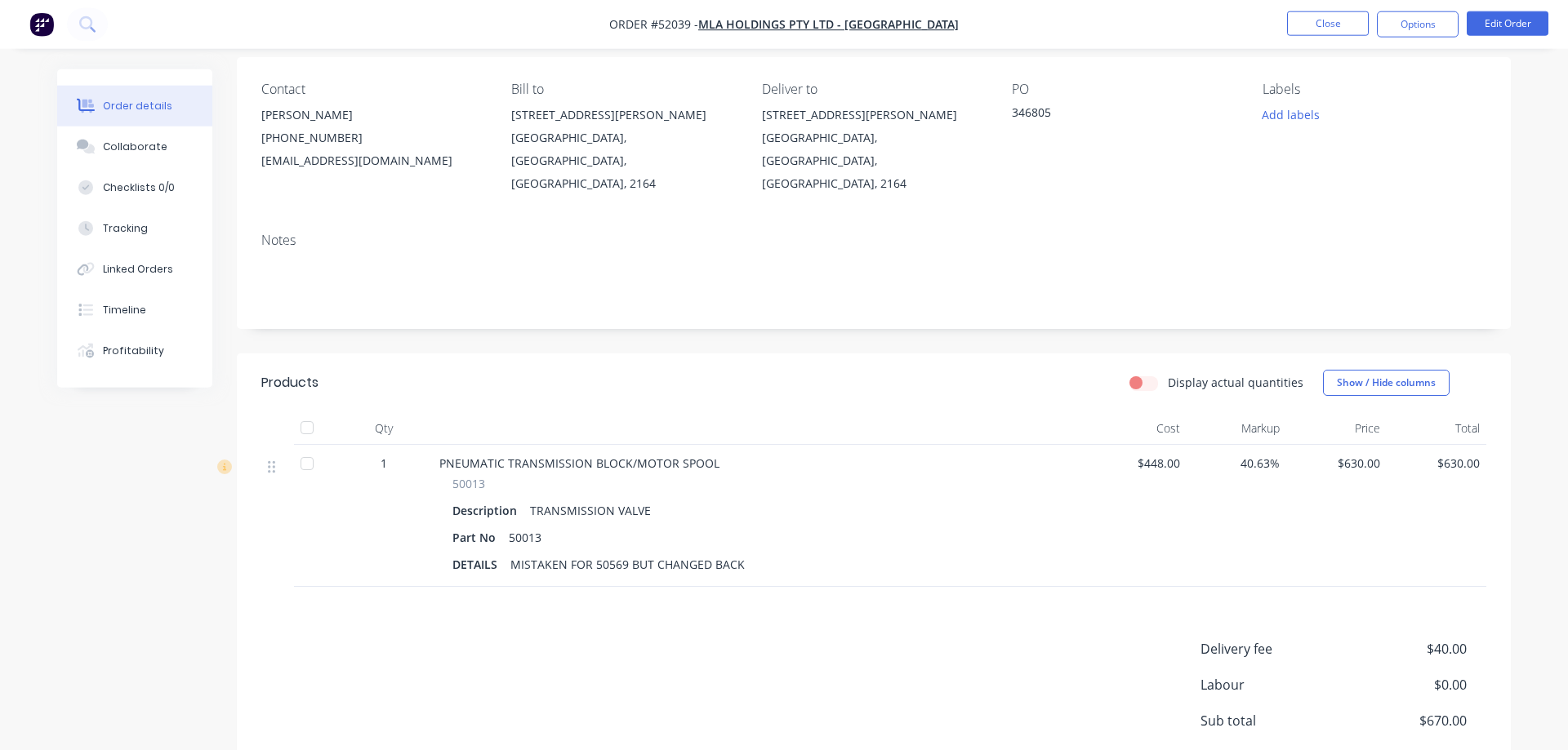
scroll to position [97, 0]
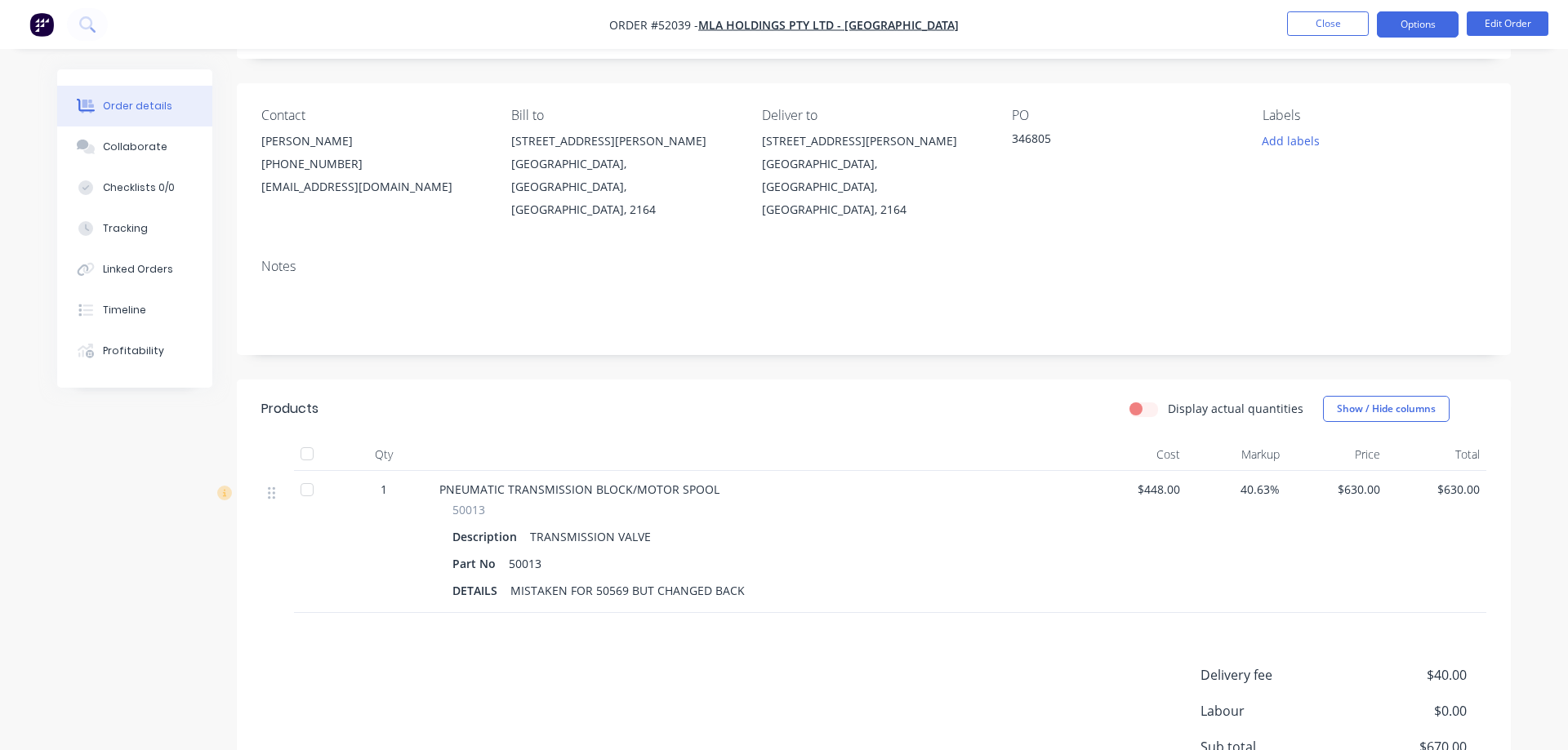
click at [1427, 25] on button "Options" at bounding box center [1418, 24] width 82 height 26
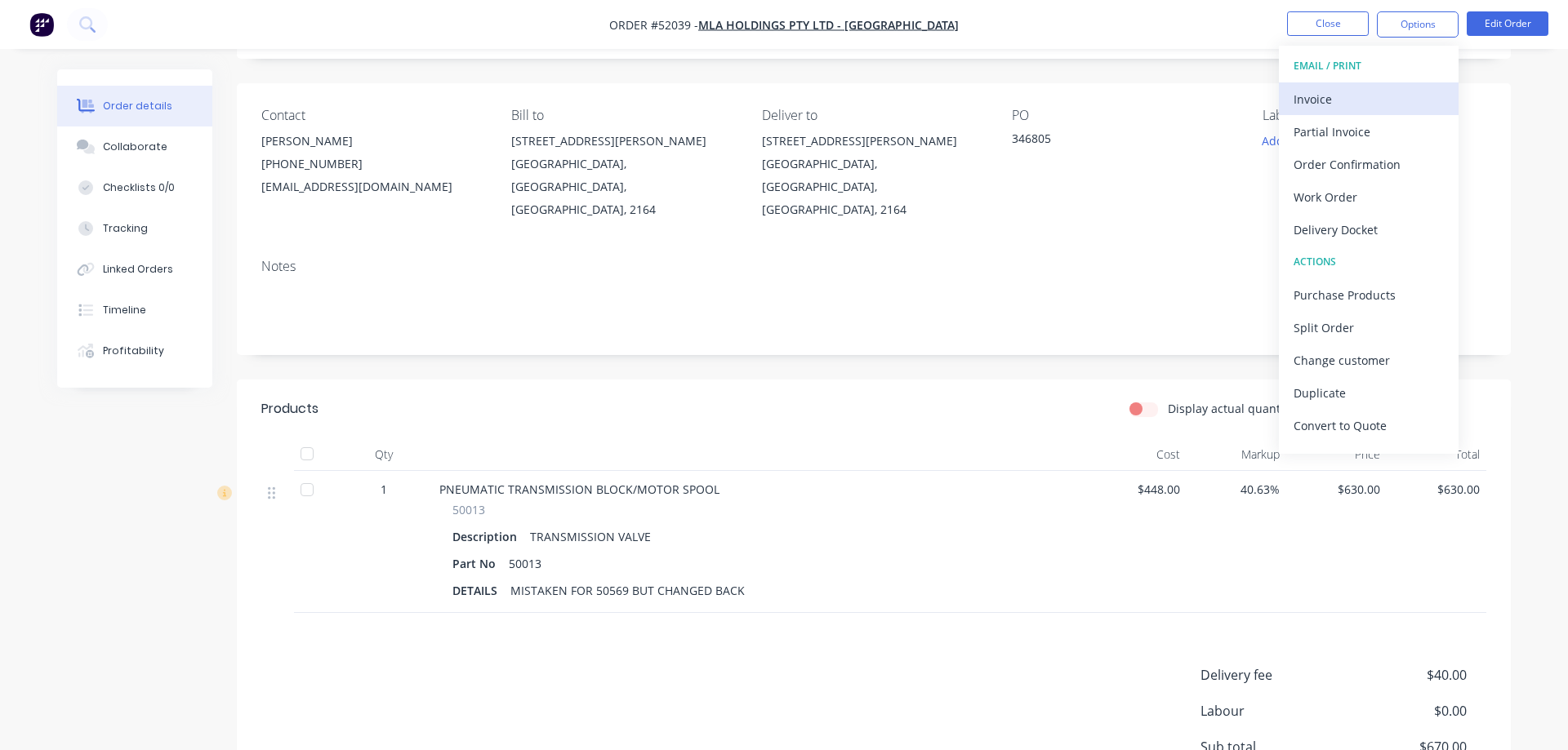
click at [1321, 97] on div "Invoice" at bounding box center [1369, 99] width 151 height 23
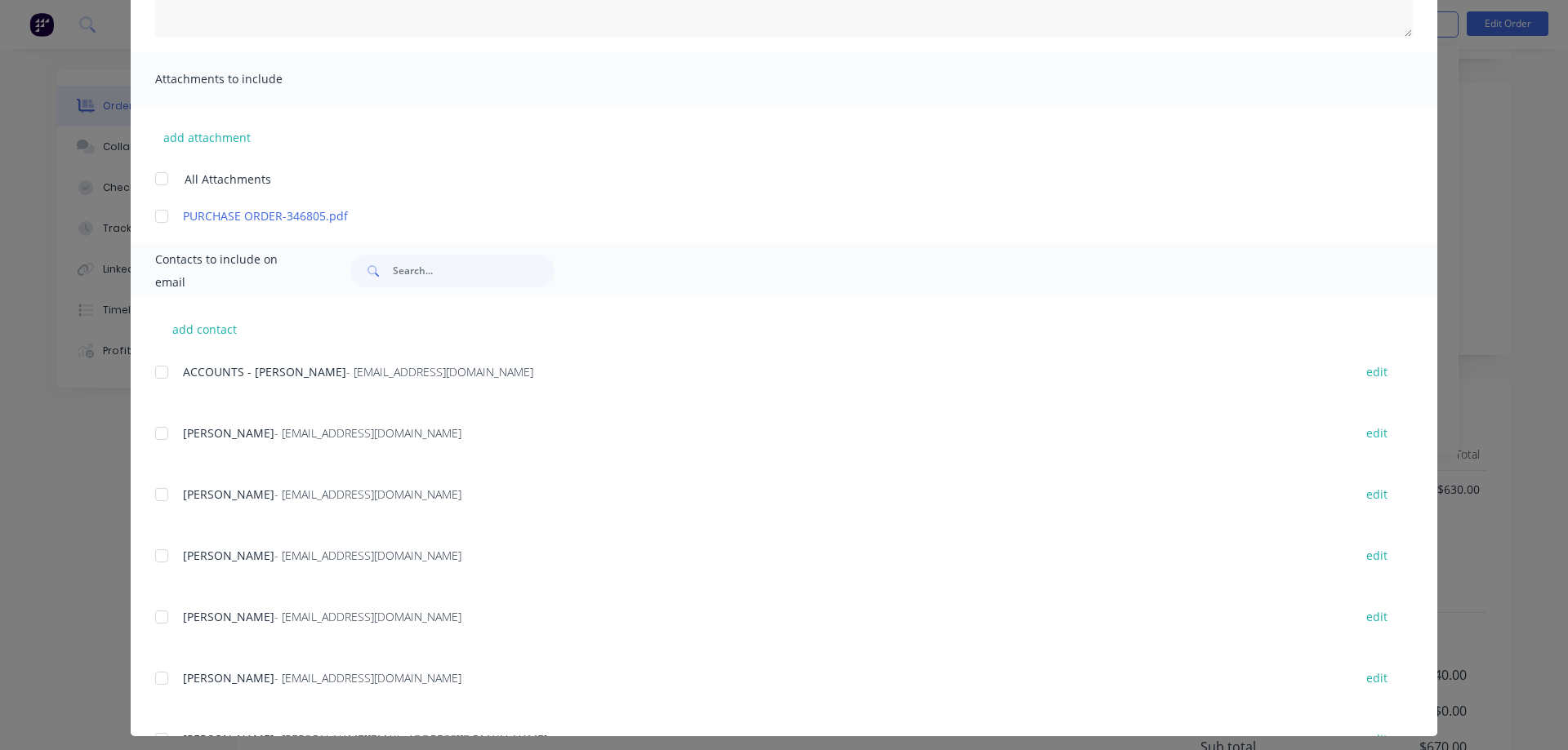
scroll to position [321, 0]
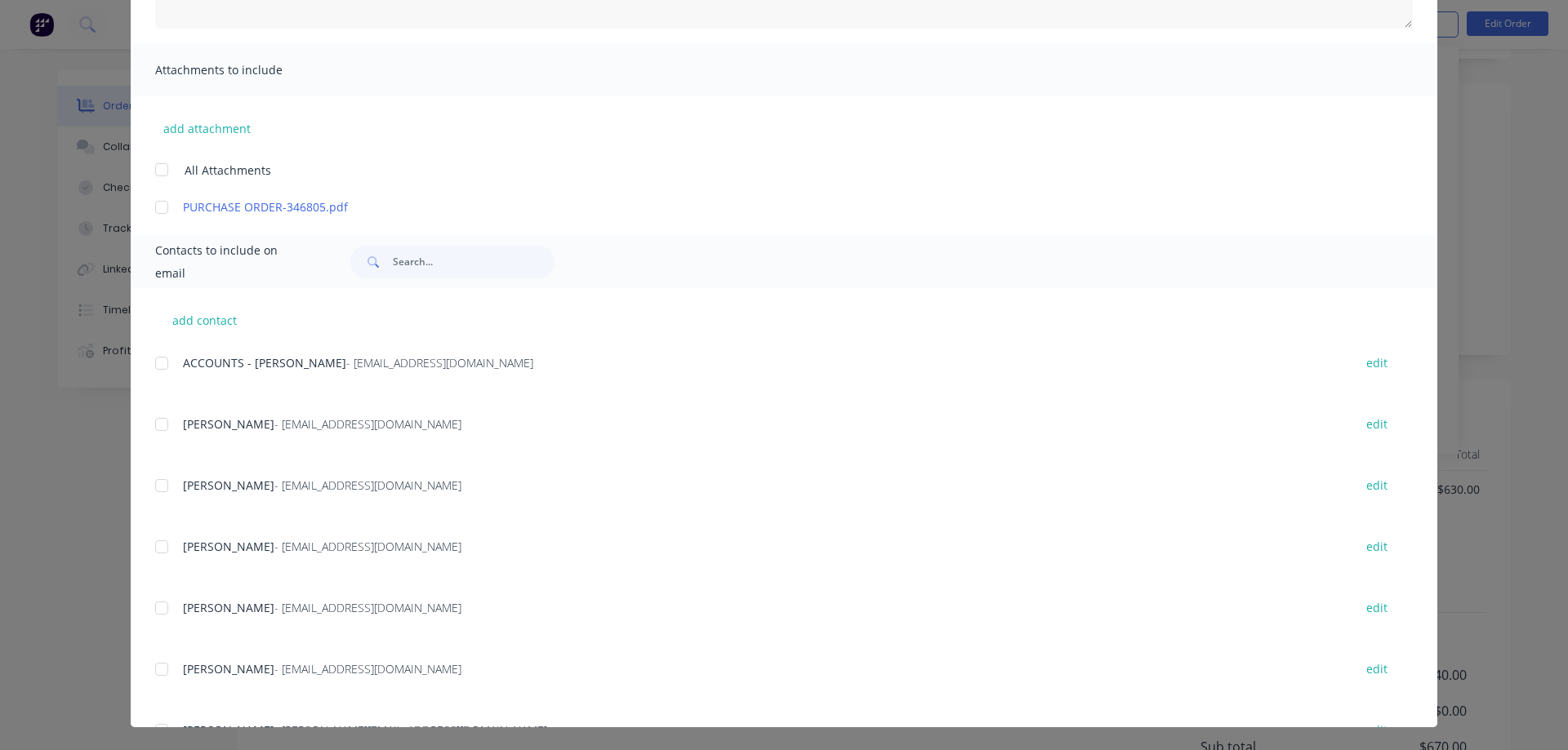
click at [160, 364] on div at bounding box center [161, 363] width 32 height 32
click at [162, 606] on div at bounding box center [161, 607] width 32 height 32
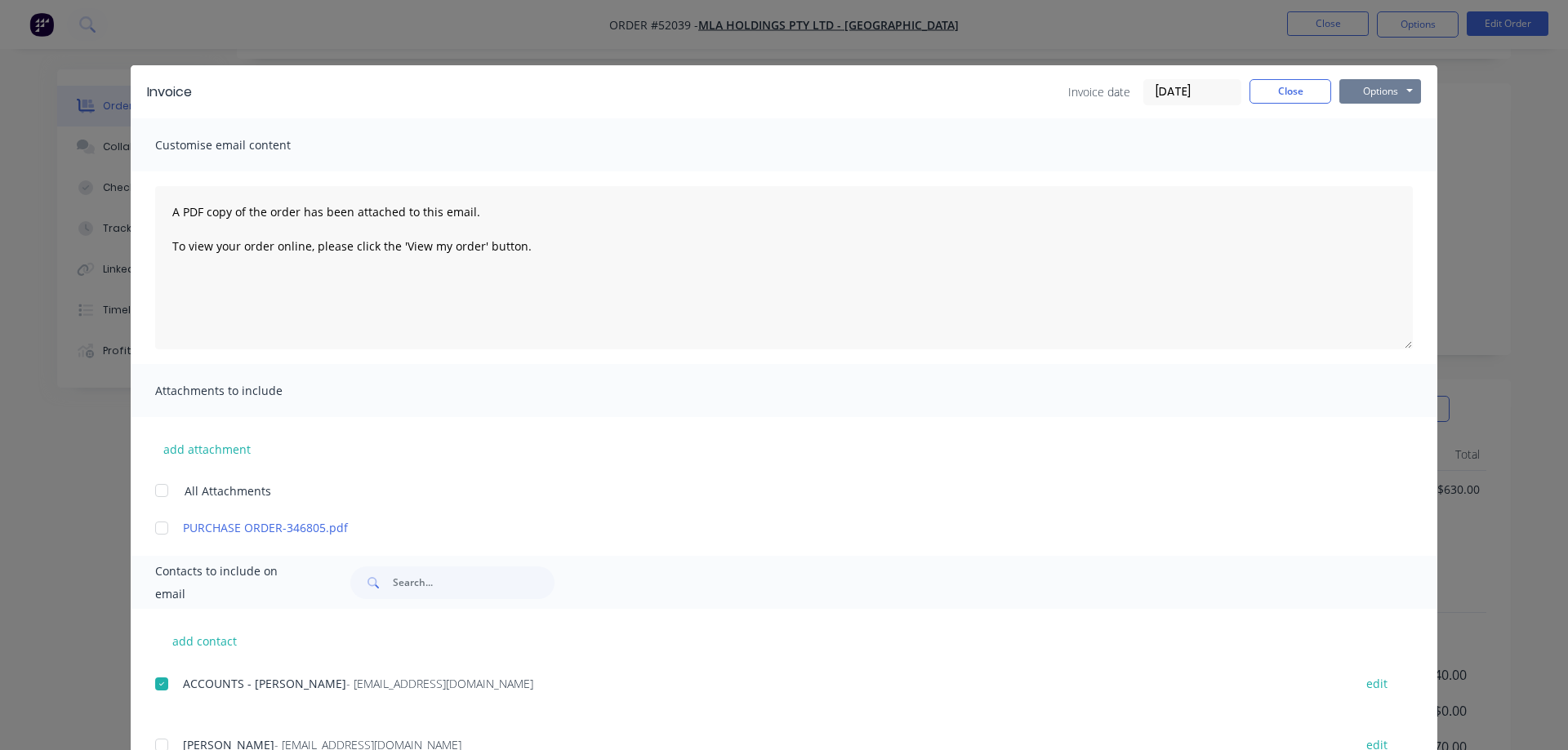
click at [1410, 88] on button "Options" at bounding box center [1381, 91] width 82 height 24
click at [1389, 176] on button "Email" at bounding box center [1392, 175] width 105 height 27
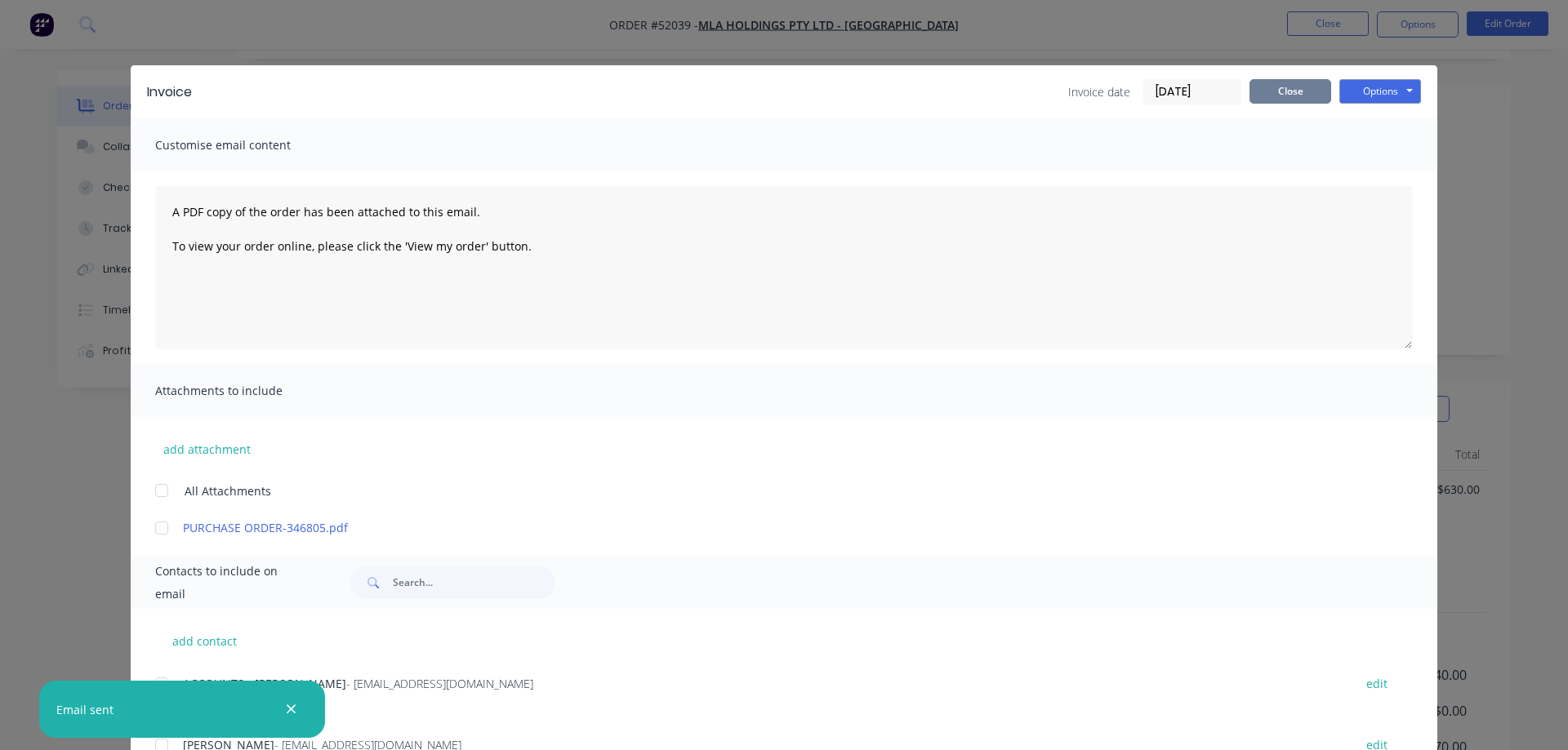
click at [1286, 92] on button "Close" at bounding box center [1291, 91] width 82 height 24
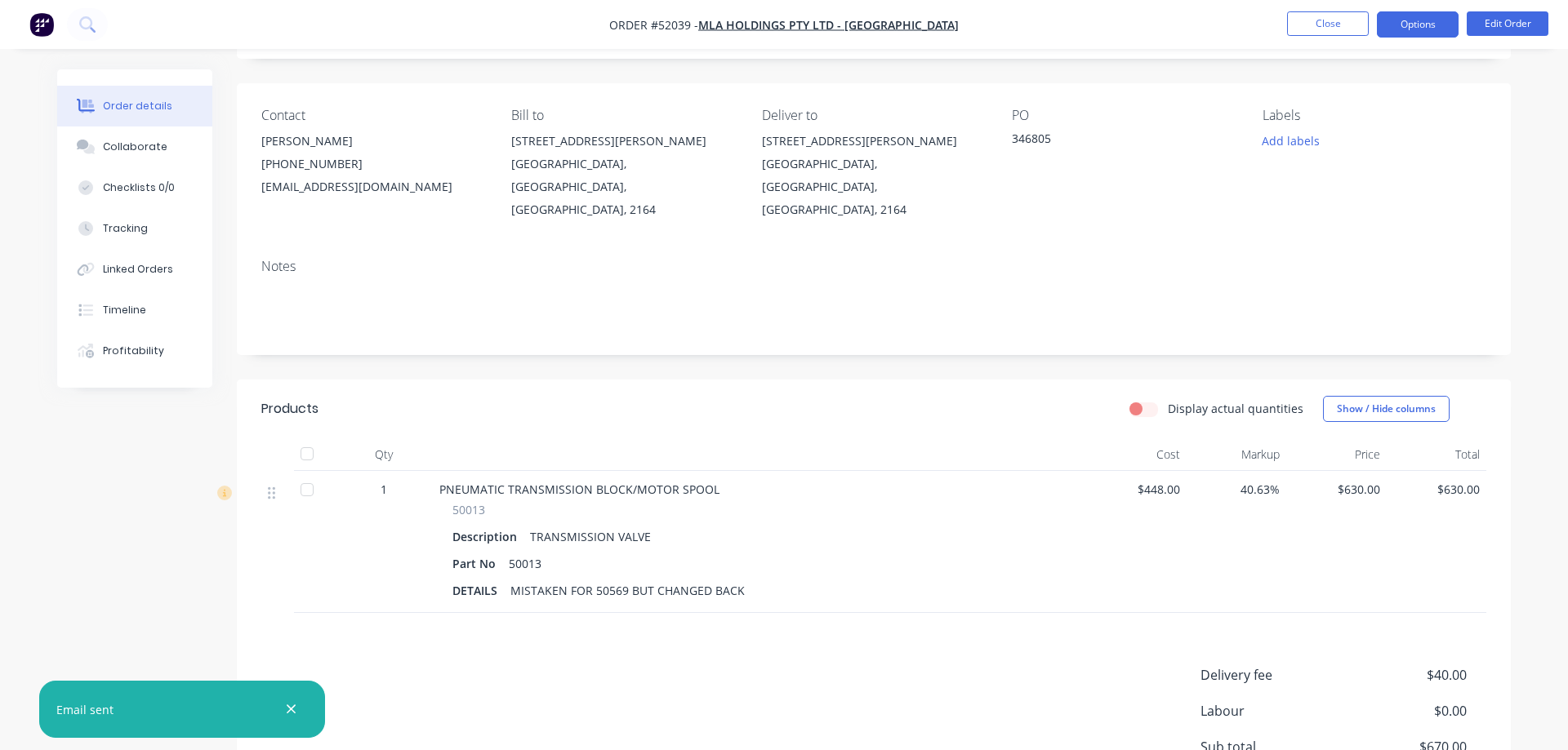
click at [1419, 24] on button "Options" at bounding box center [1418, 24] width 82 height 26
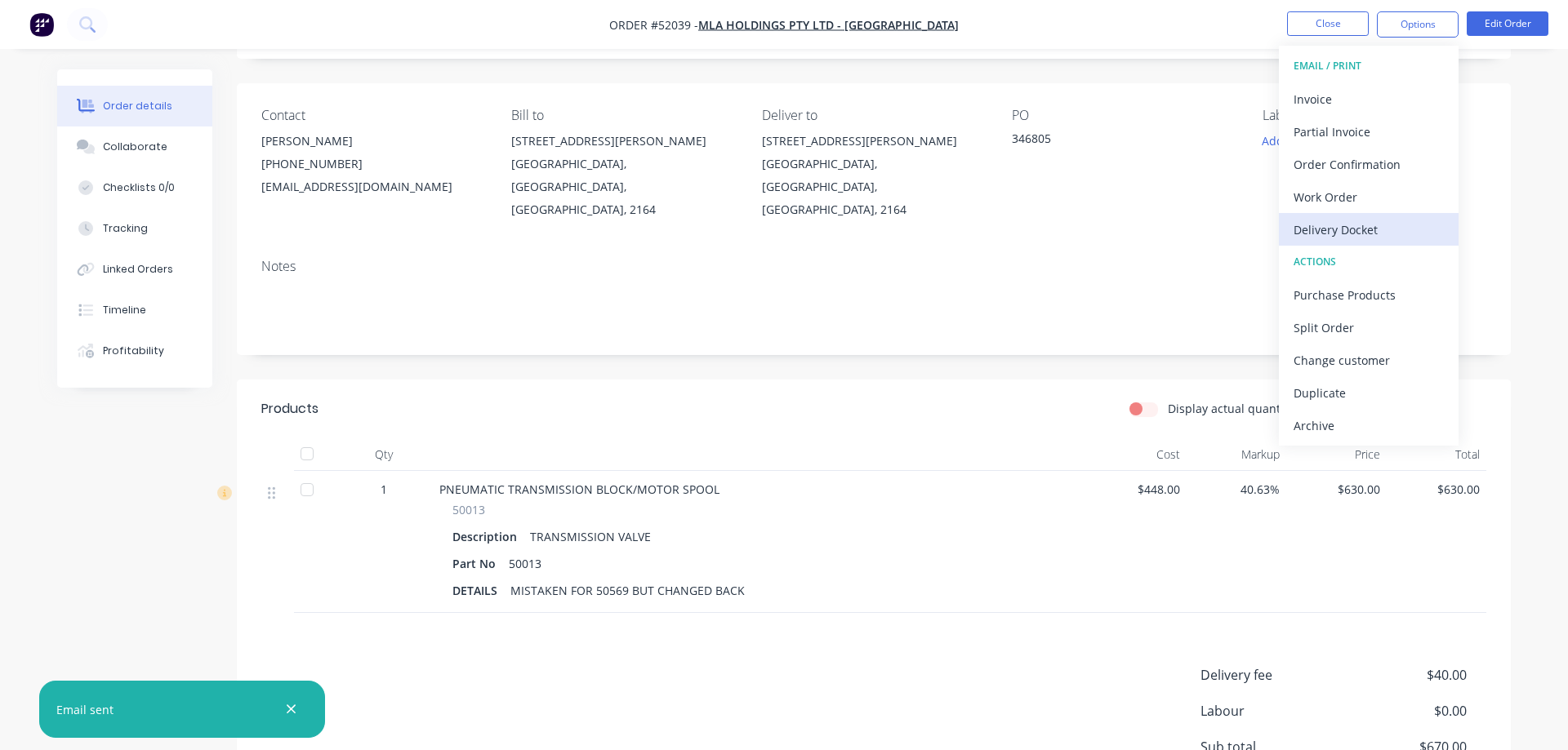
click at [1330, 235] on div "Delivery Docket" at bounding box center [1369, 230] width 151 height 23
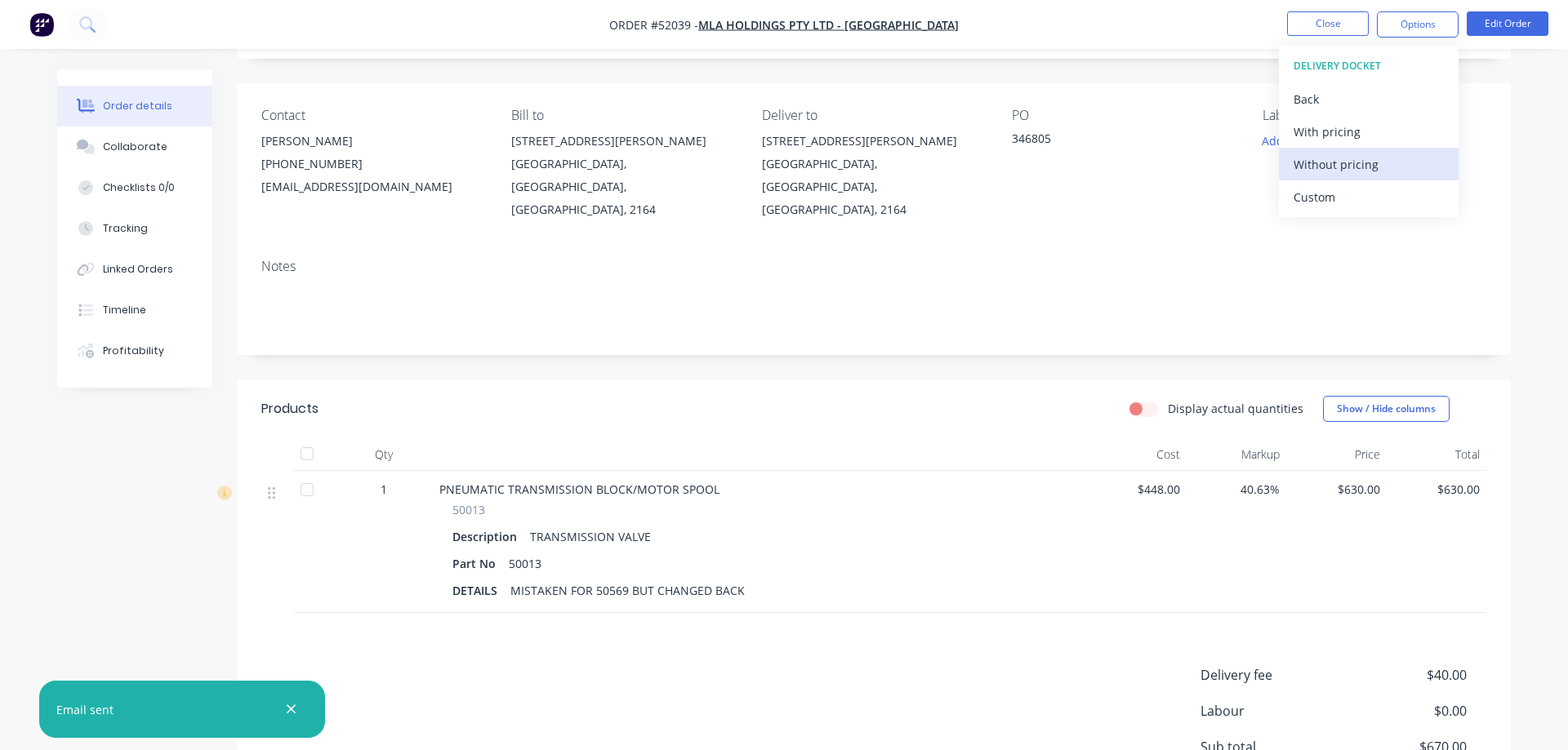
click at [1325, 161] on div "Without pricing" at bounding box center [1369, 164] width 151 height 23
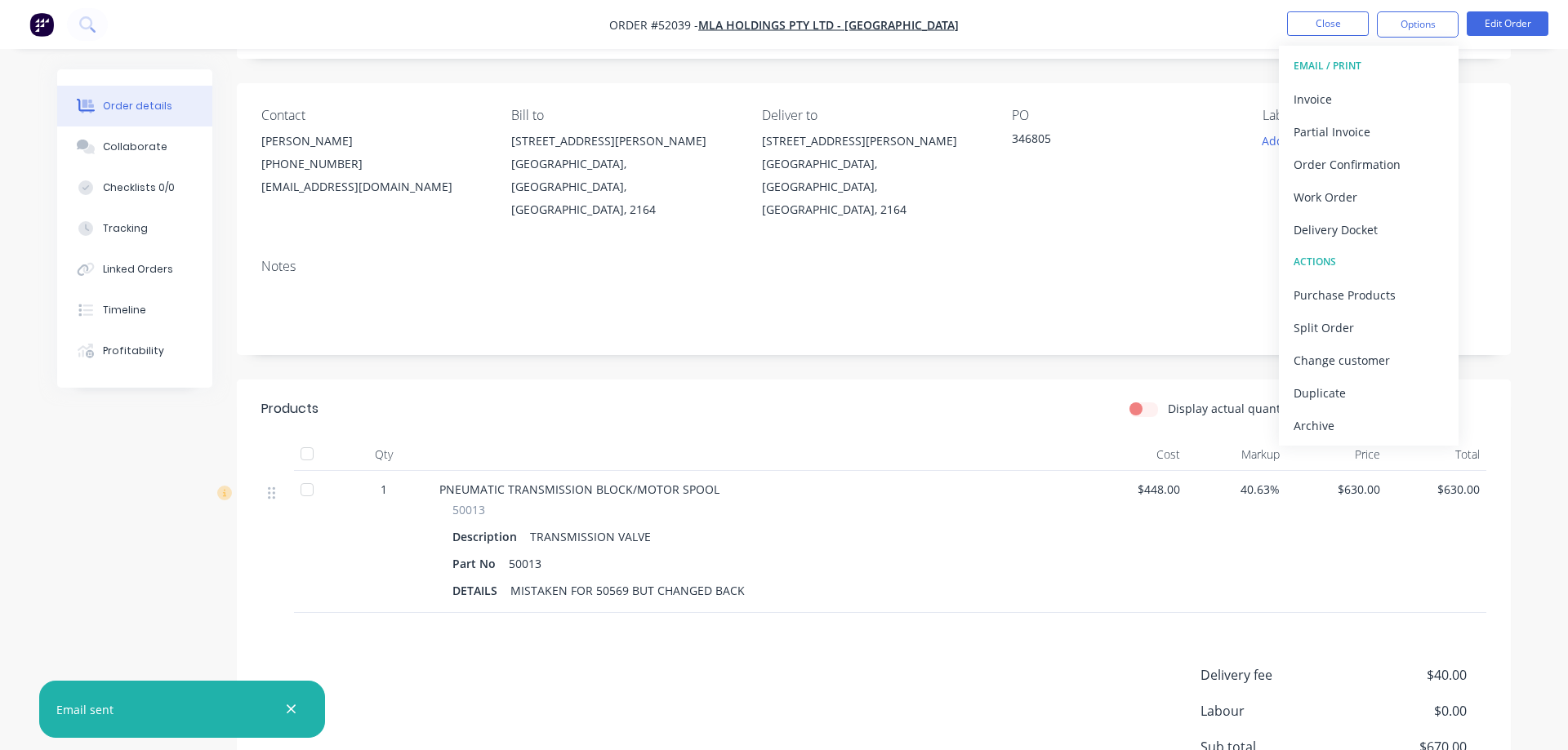
click at [1493, 339] on div "Created by [PERSON_NAME] Created [DATE] Required [DATE] Assigned to Add team me…" at bounding box center [874, 444] width 1275 height 944
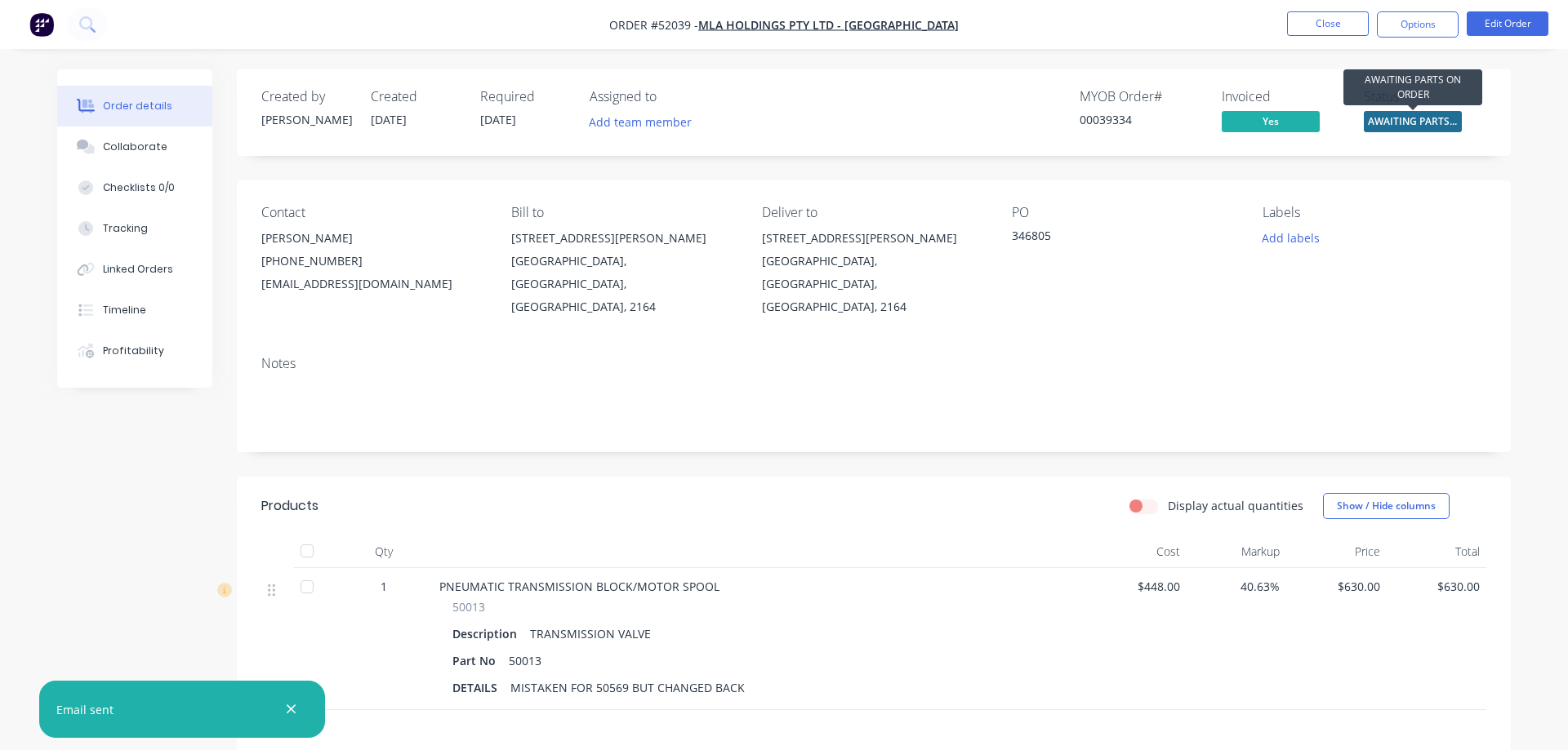
click at [1421, 120] on span "AWAITING PARTS ..." at bounding box center [1413, 121] width 98 height 21
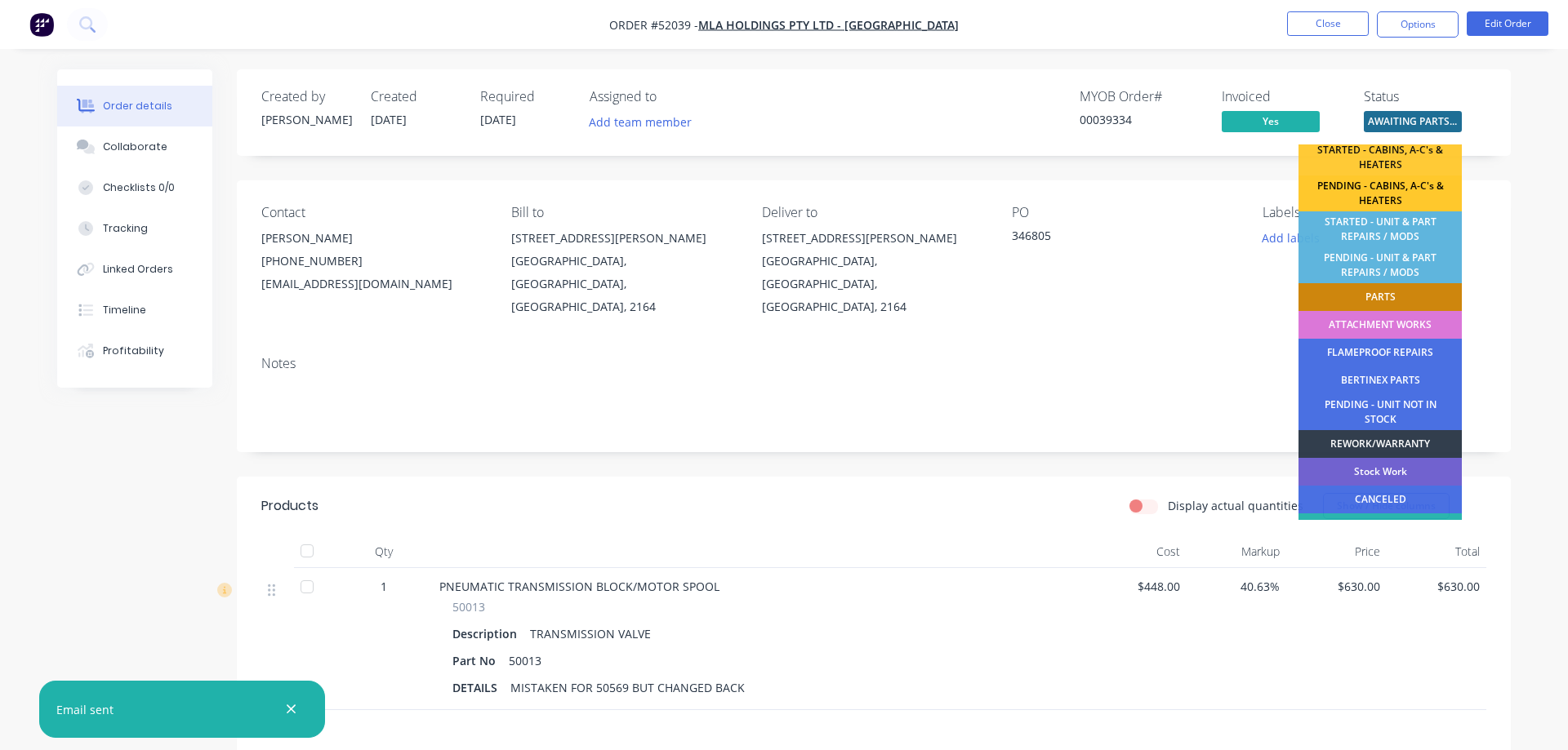
scroll to position [329, 0]
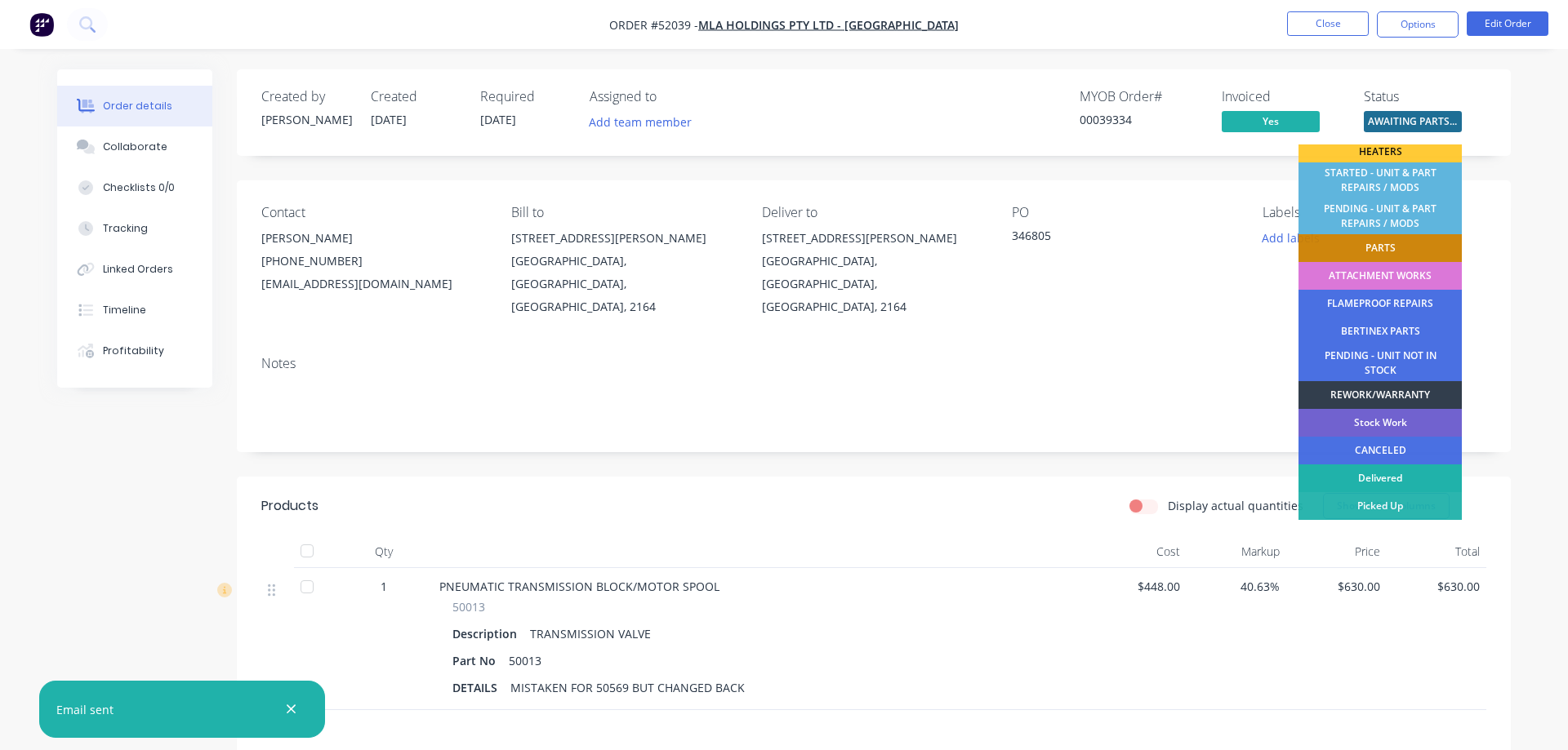
click at [1367, 477] on div "Delivered" at bounding box center [1380, 478] width 163 height 27
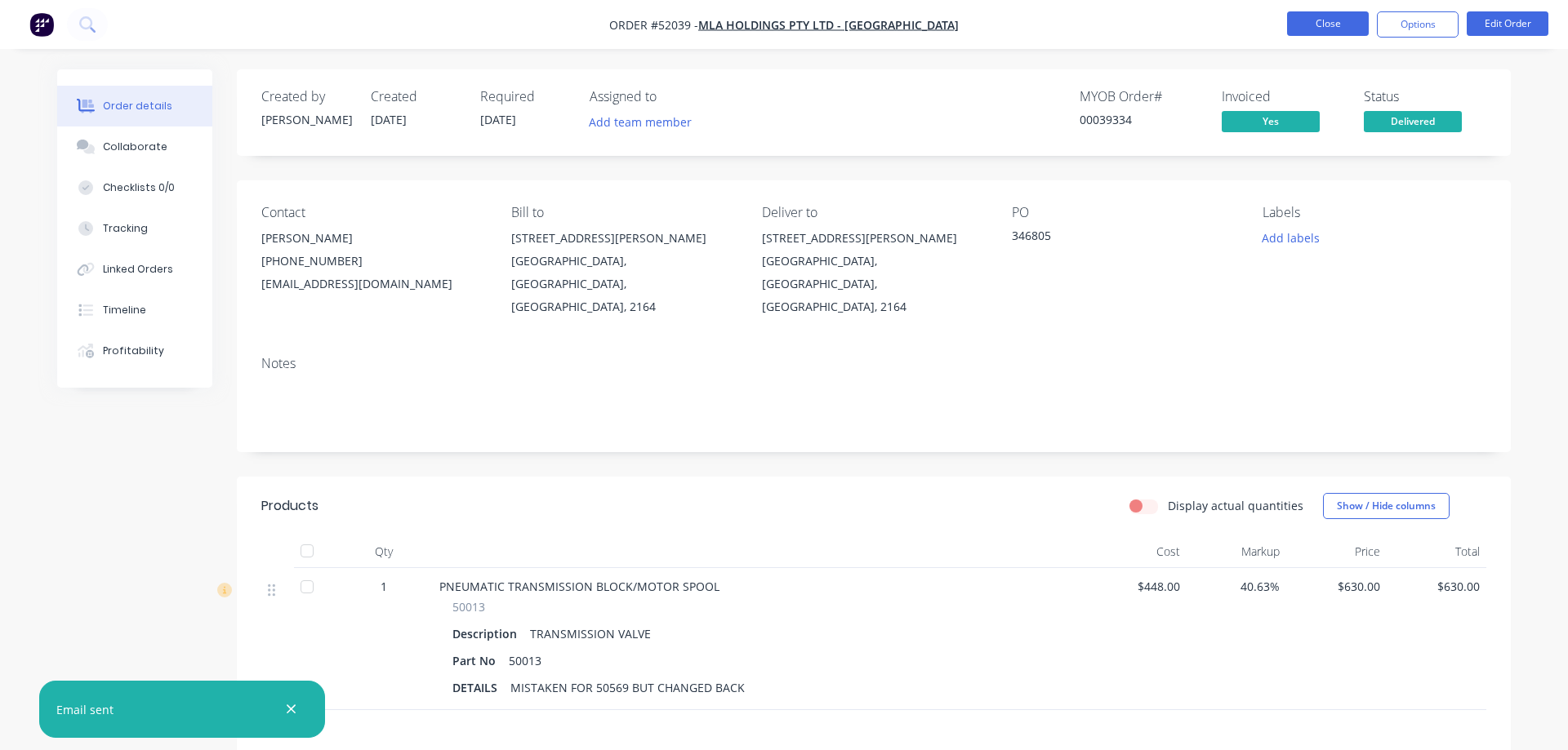
click at [1335, 20] on button "Close" at bounding box center [1328, 23] width 82 height 24
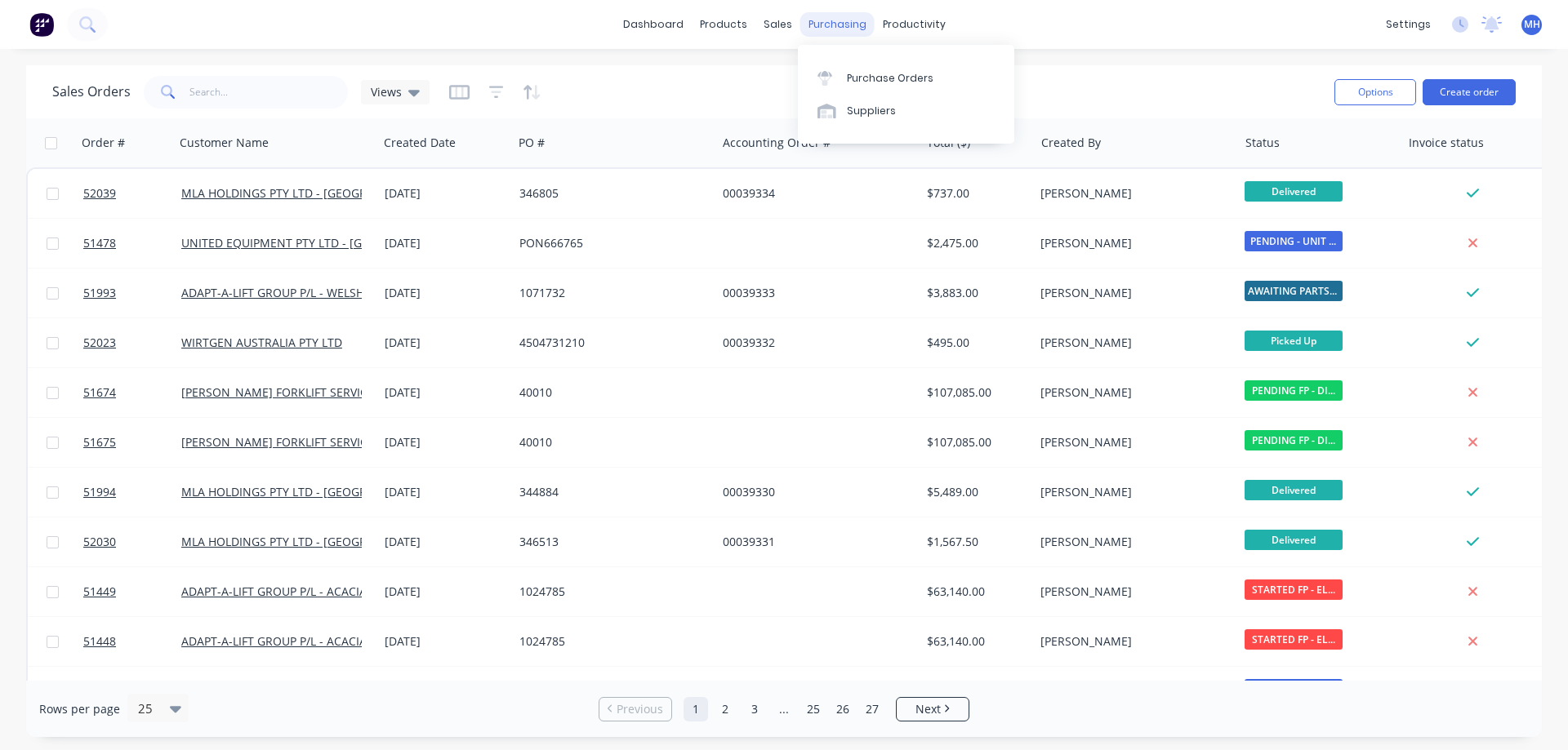
click at [822, 27] on div "purchasing" at bounding box center [837, 24] width 74 height 24
click at [855, 74] on div "Purchase Orders" at bounding box center [890, 78] width 87 height 15
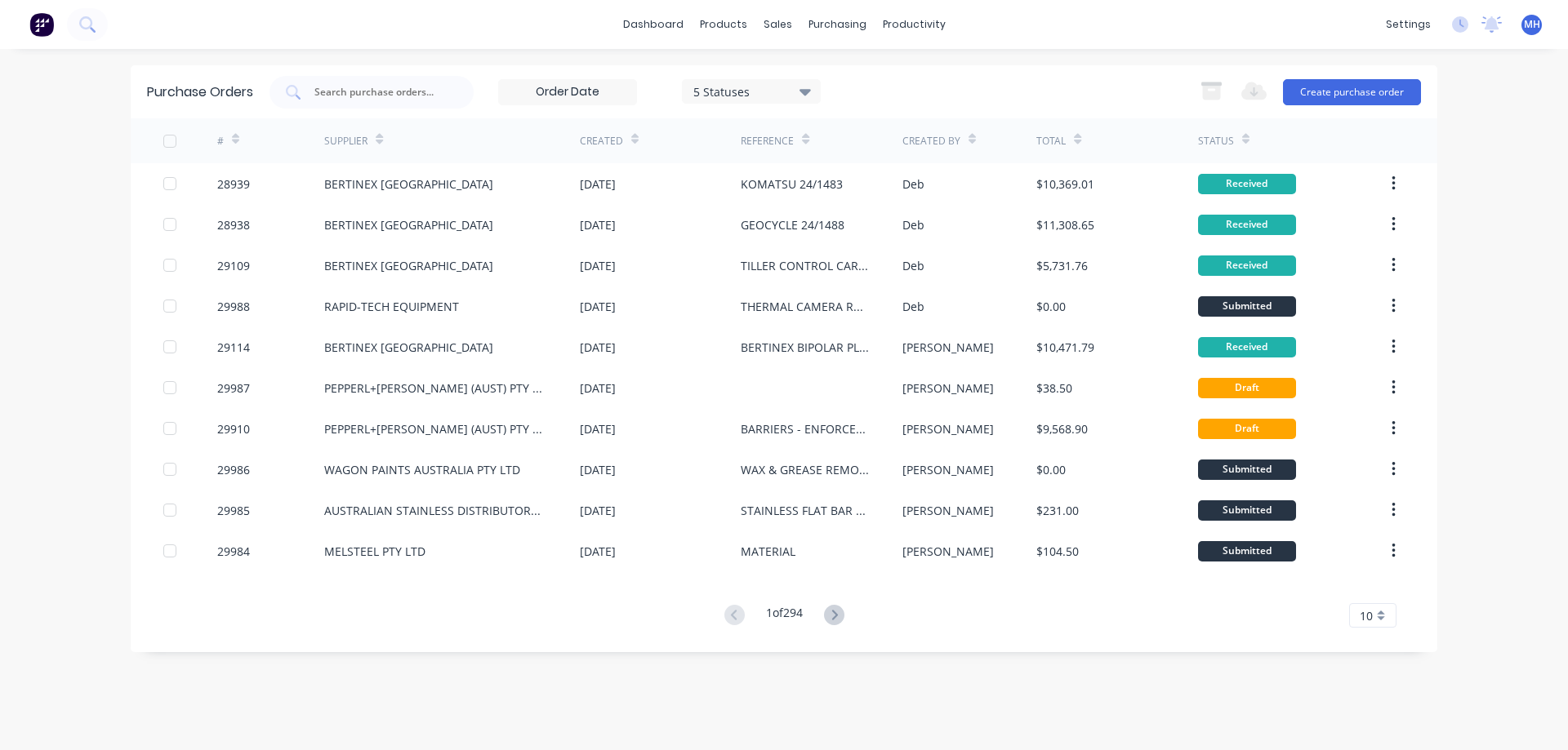
click at [1378, 611] on div "10" at bounding box center [1373, 615] width 47 height 24
click at [1367, 585] on div "35" at bounding box center [1372, 588] width 46 height 28
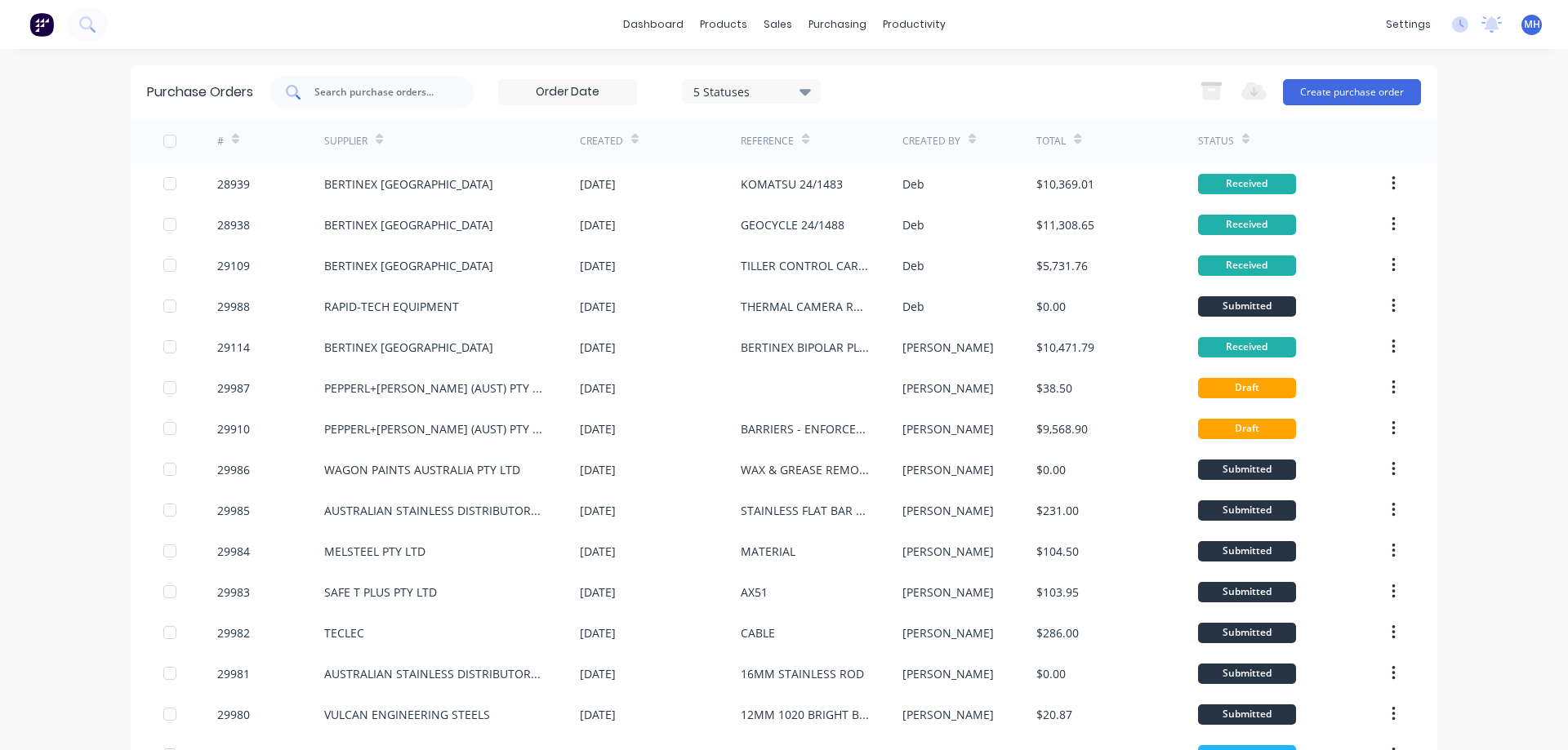
click at [351, 101] on div at bounding box center [372, 92] width 204 height 32
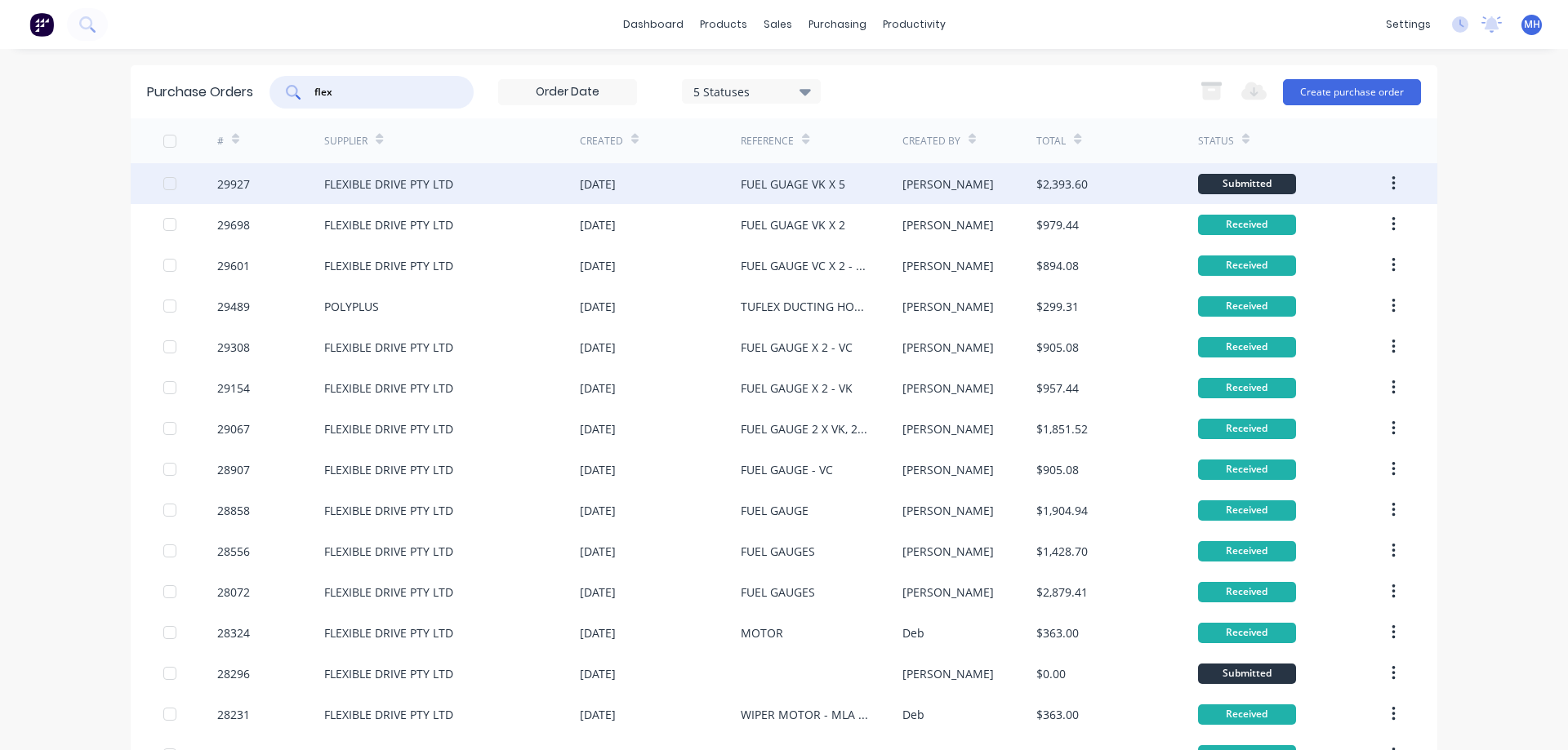
type input "flex"
click at [390, 189] on div "FLEXIBLE DRIVE PTY LTD" at bounding box center [389, 185] width 129 height 18
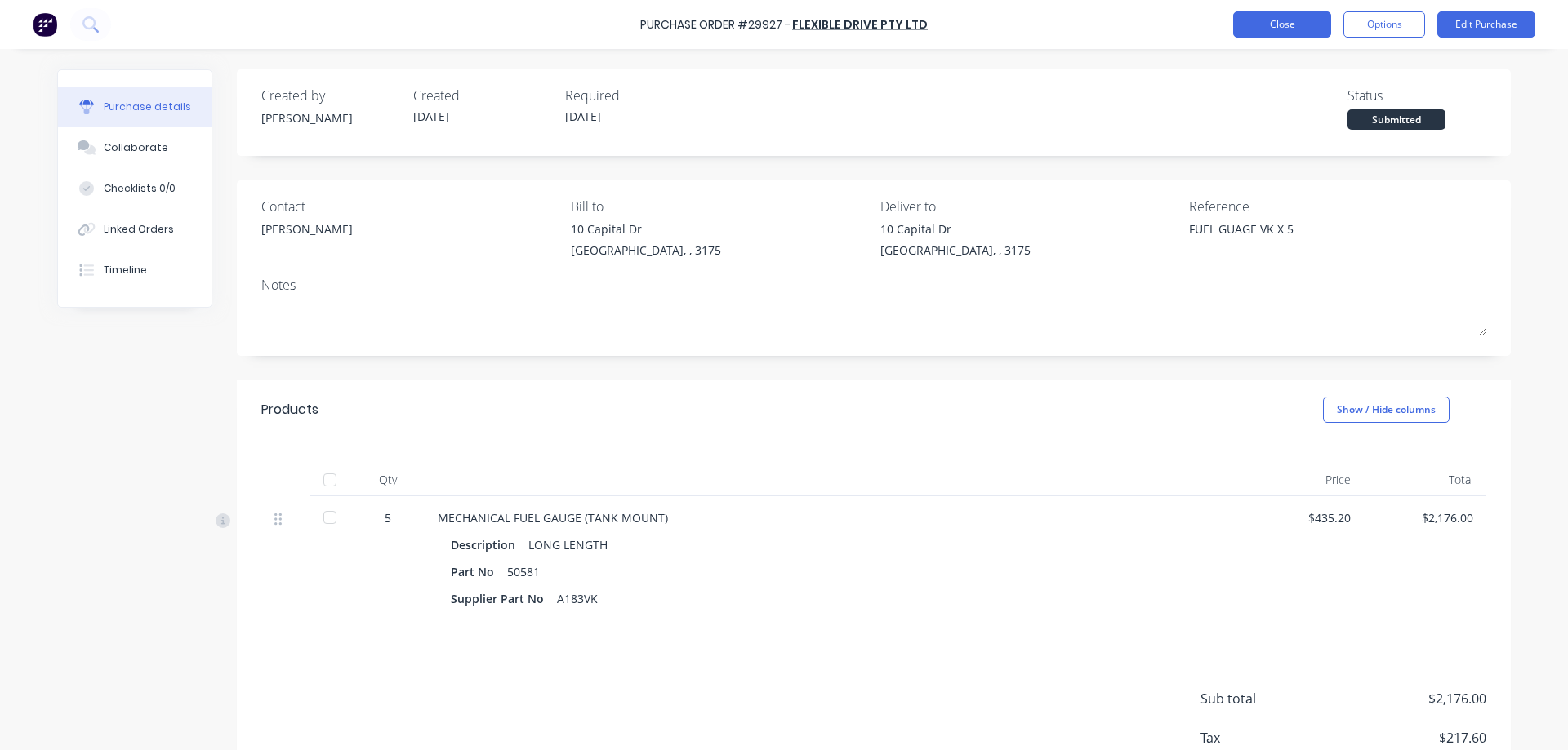
click at [1273, 23] on button "Close" at bounding box center [1282, 24] width 98 height 26
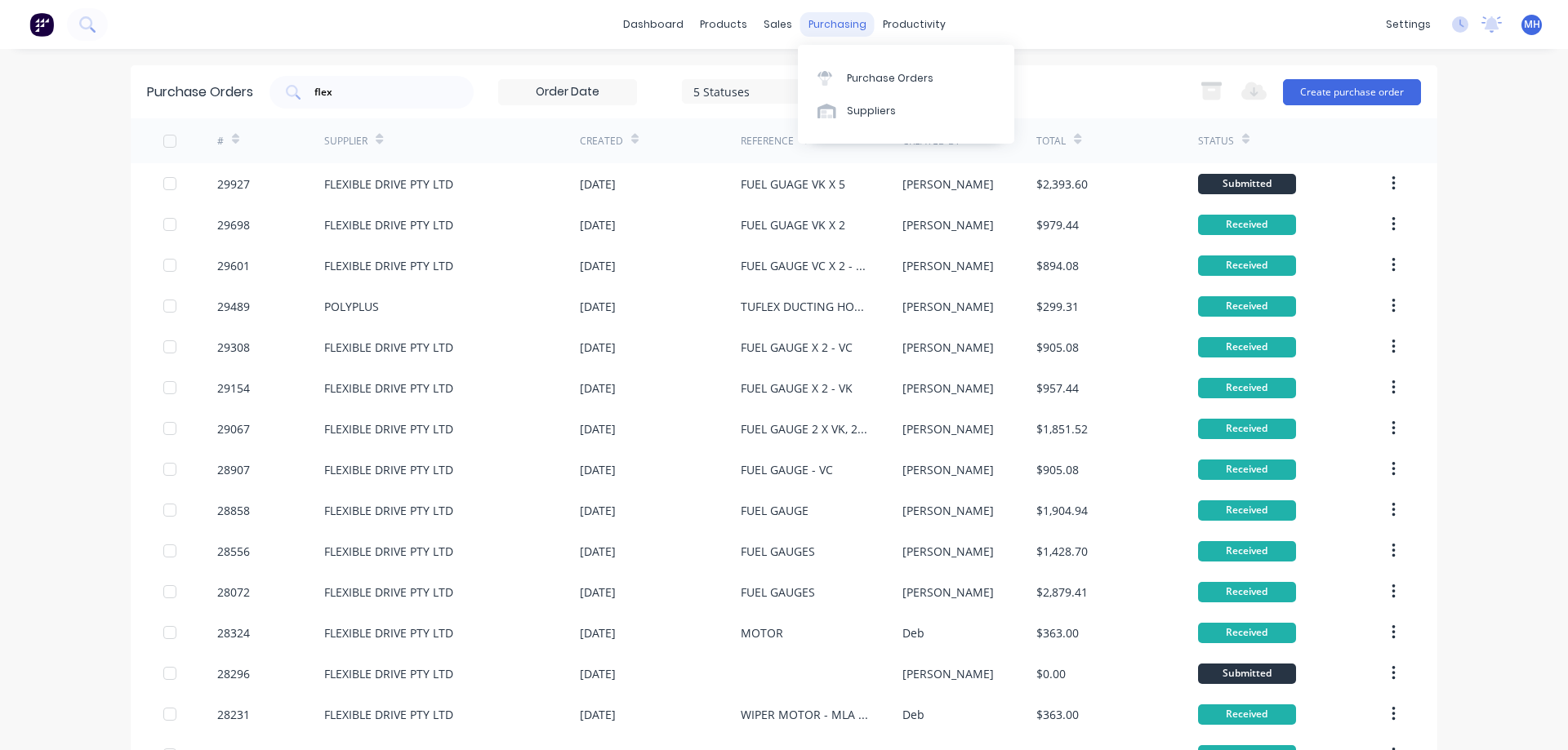
click at [824, 22] on div "purchasing" at bounding box center [837, 24] width 74 height 24
click at [860, 78] on div "Purchase Orders" at bounding box center [890, 78] width 87 height 15
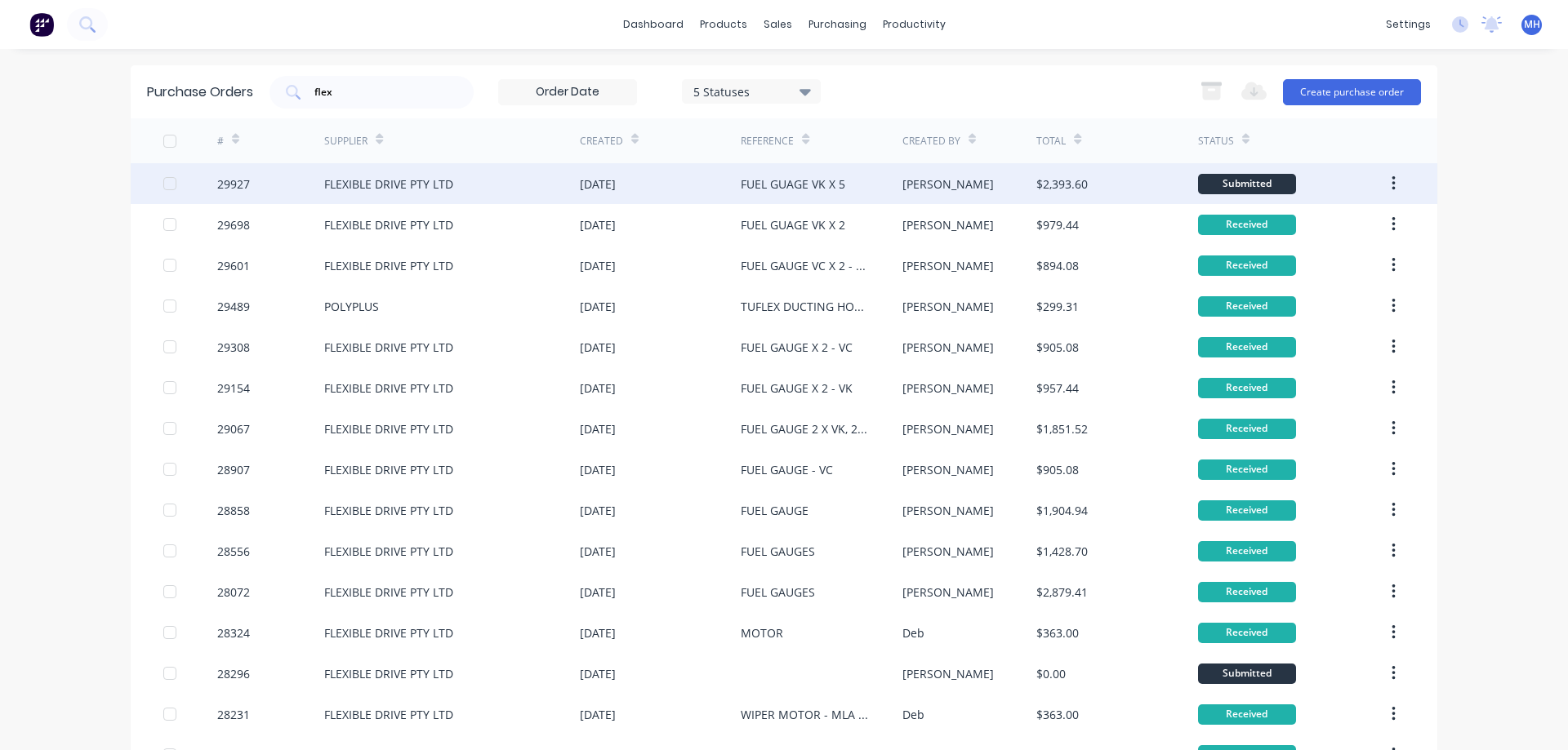
click at [355, 184] on div "FLEXIBLE DRIVE PTY LTD" at bounding box center [389, 185] width 129 height 18
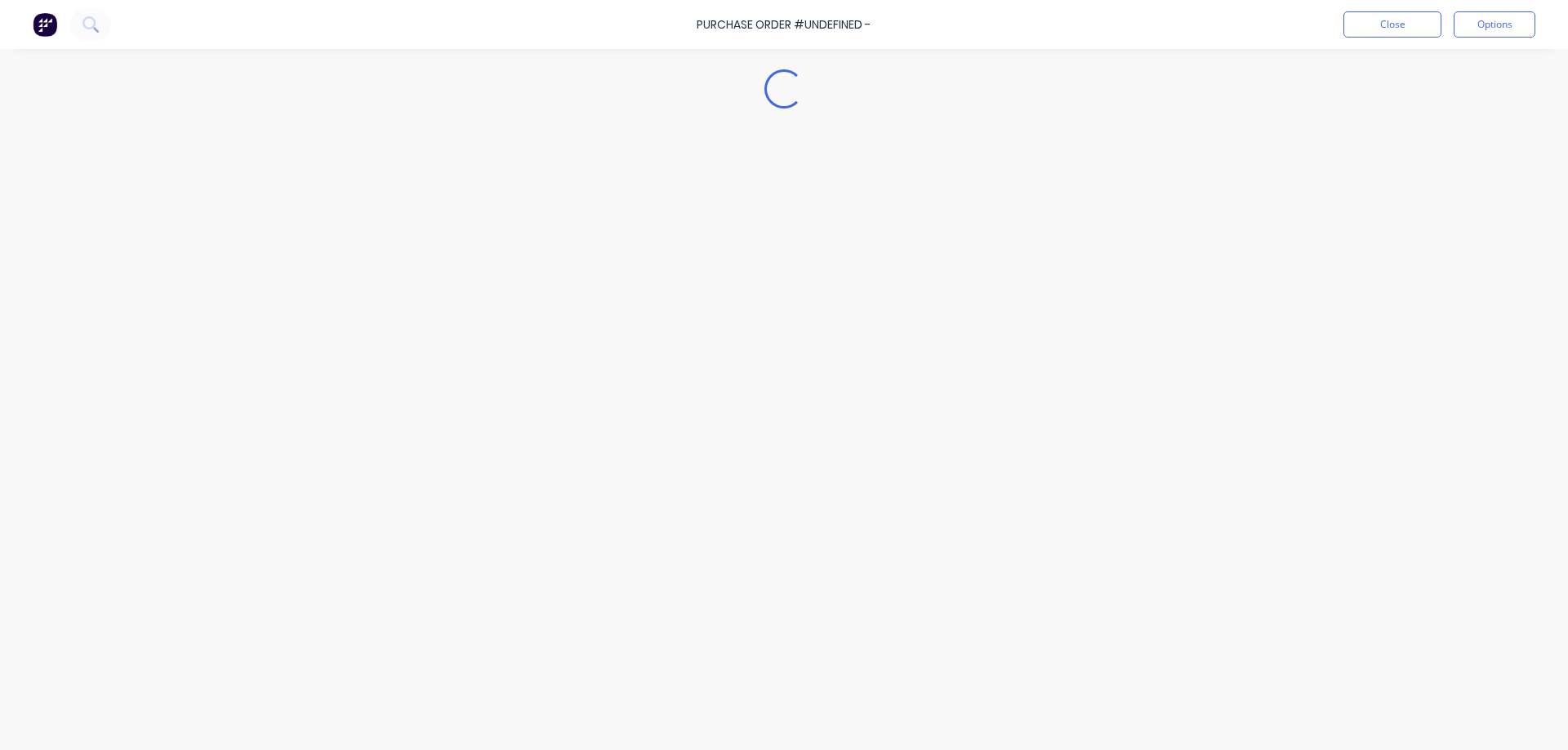
type textarea "x"
